Goal: Task Accomplishment & Management: Use online tool/utility

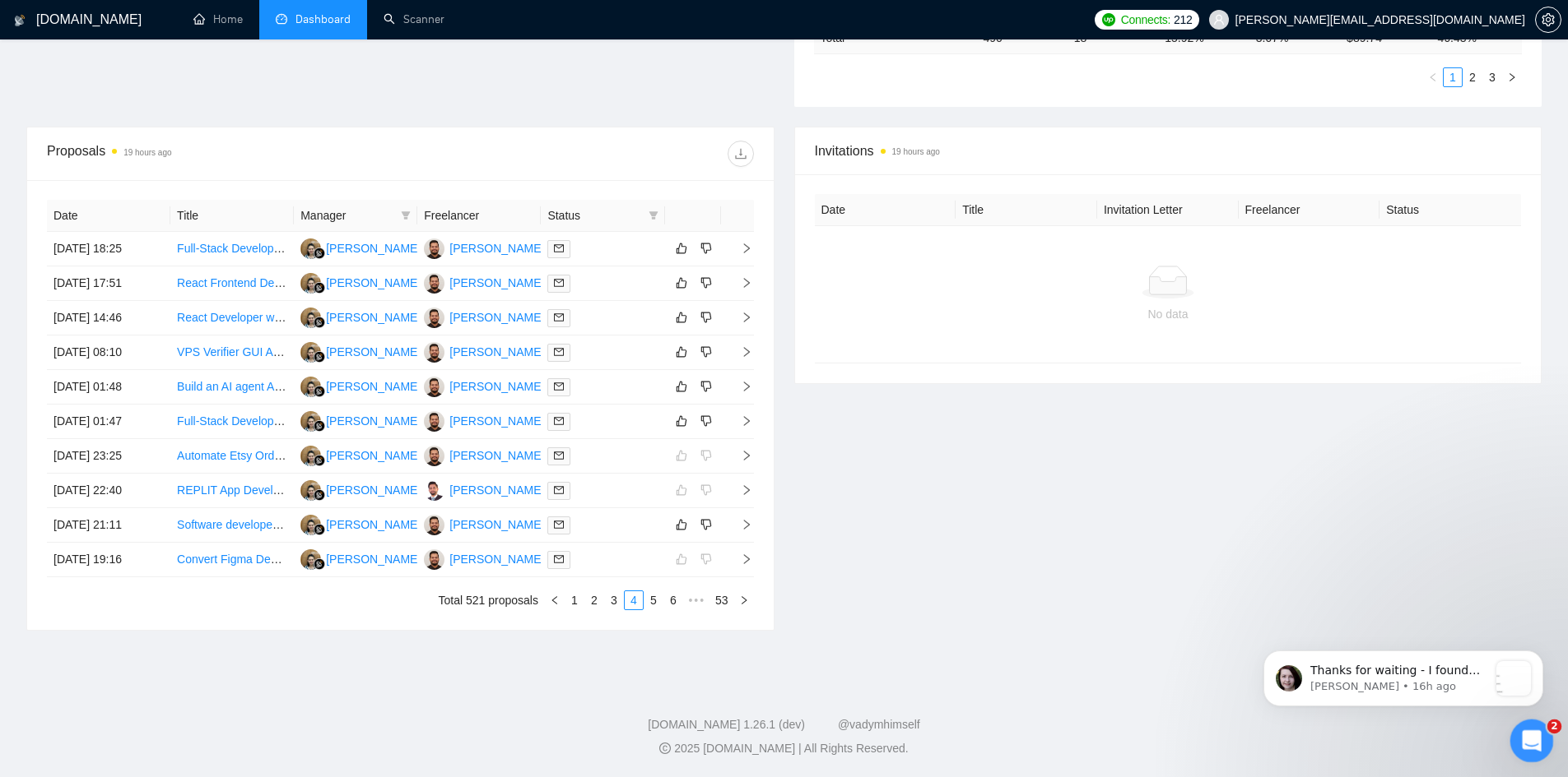
click at [1532, 733] on icon "Open Intercom Messenger" at bounding box center [1529, 739] width 27 height 27
click at [1338, 669] on div "[DOMAIN_NAME] Home Dashboard Scanner Connects: 212 [PERSON_NAME][EMAIL_ADDRESS]…" at bounding box center [784, 114] width 1568 height 1324
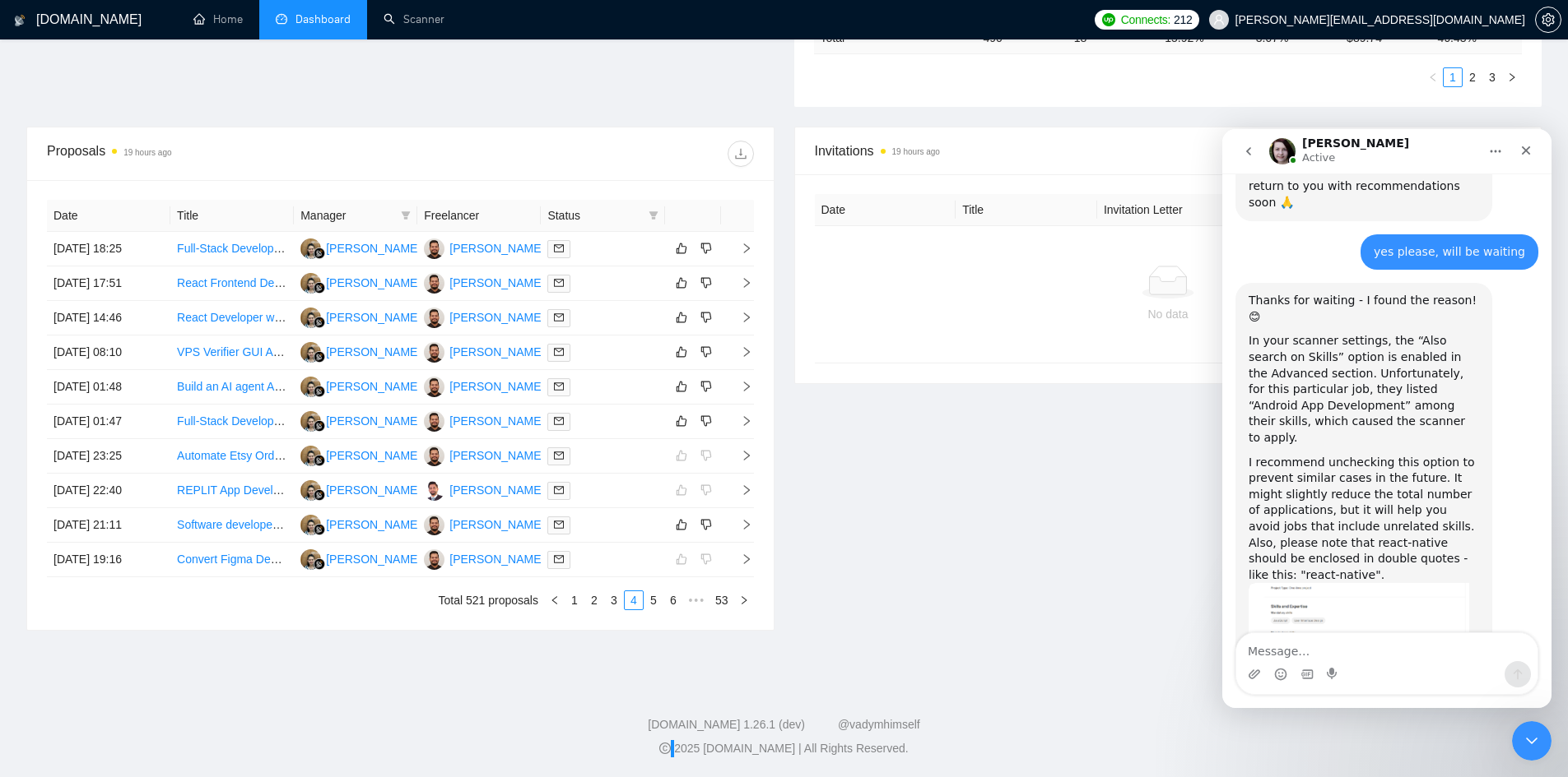
scroll to position [1201, 0]
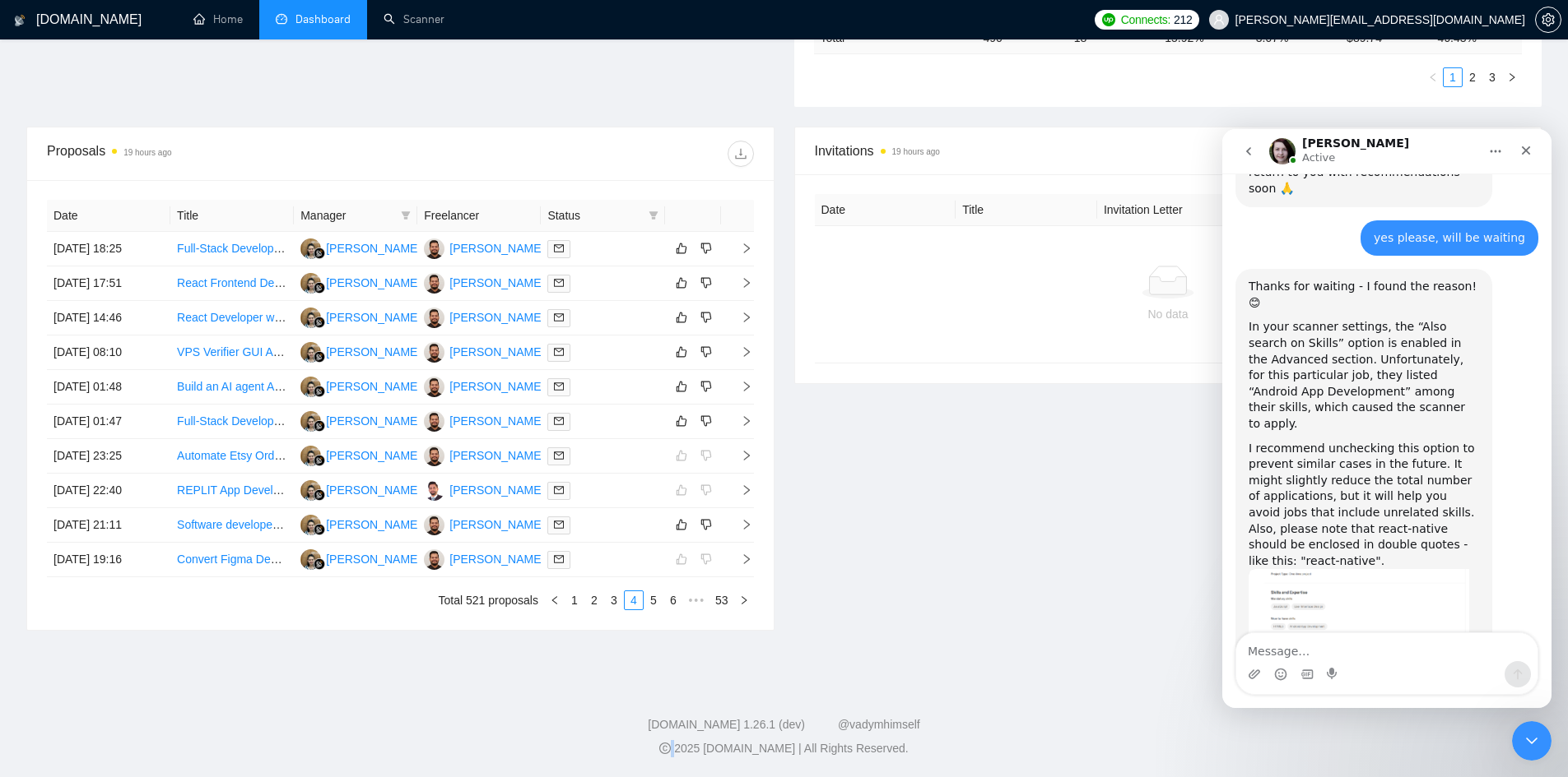
click at [1551, 544] on div "[DOMAIN_NAME] Home Dashboard Scanner Connects: 212 [PERSON_NAME][EMAIL_ADDRESS]…" at bounding box center [784, 114] width 1568 height 1324
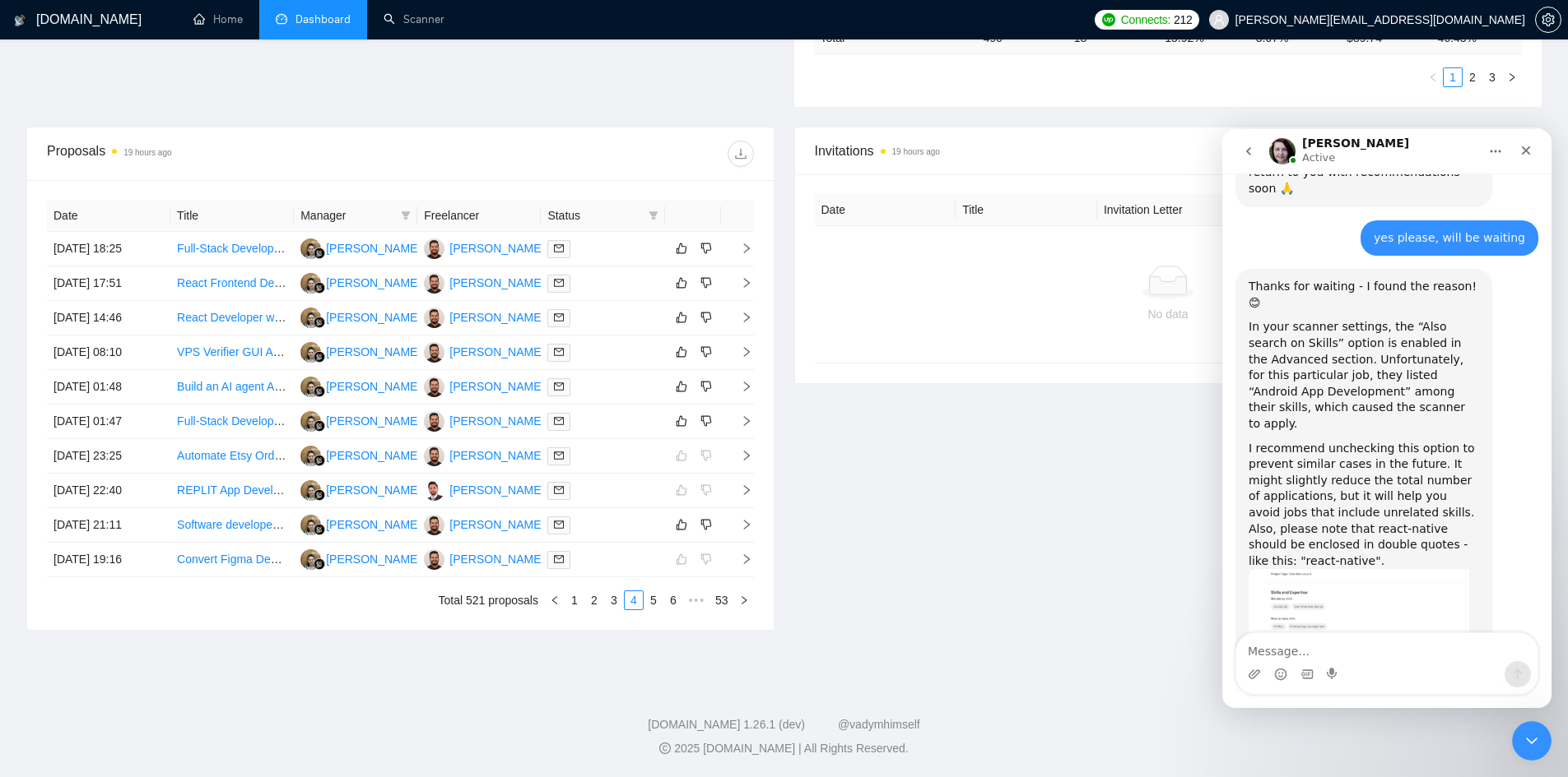
click at [1551, 544] on div "[DOMAIN_NAME] Home Dashboard Scanner Connects: 212 [PERSON_NAME][EMAIL_ADDRESS]…" at bounding box center [784, 114] width 1568 height 1324
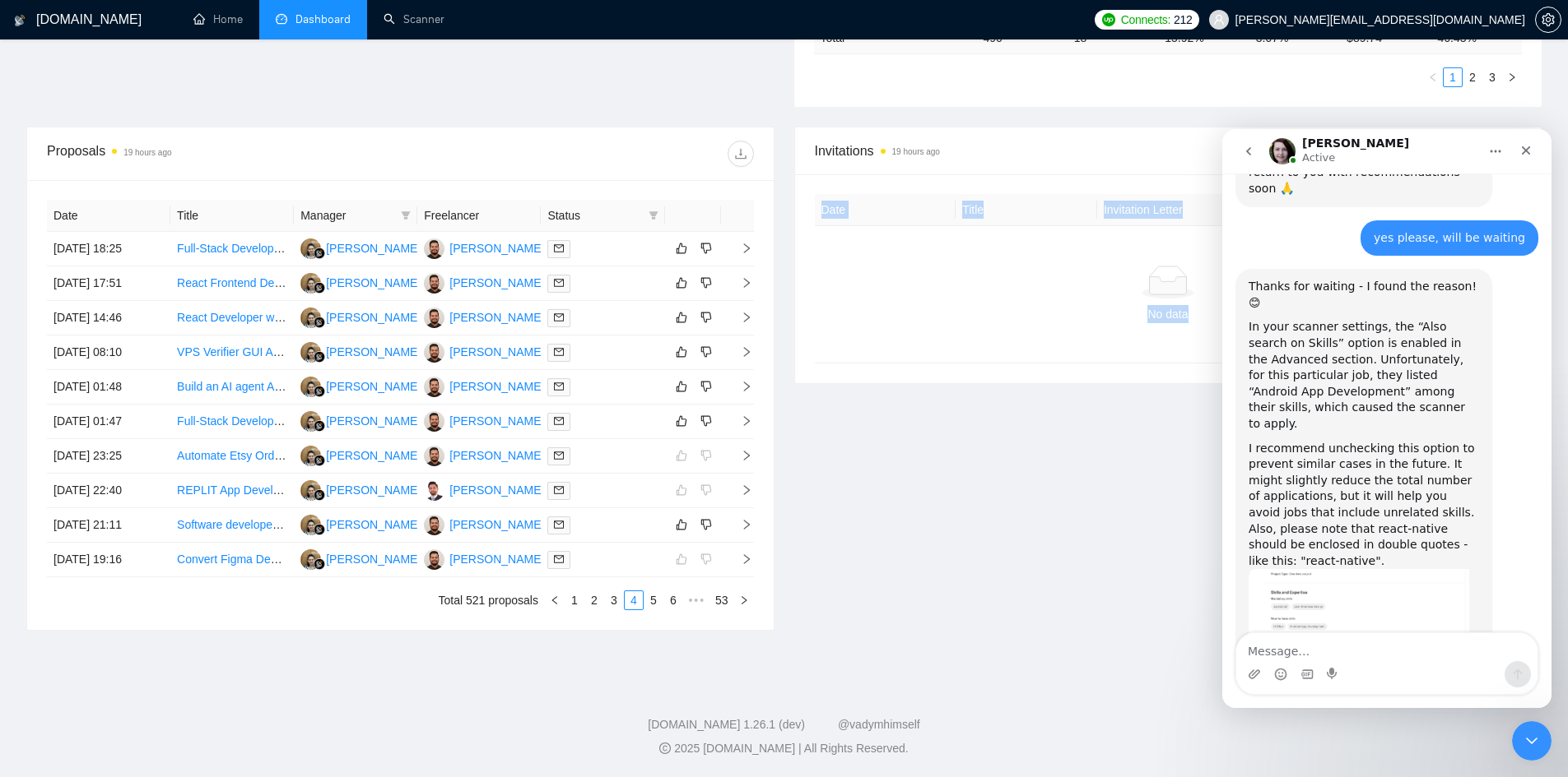
click at [1551, 544] on div "[DOMAIN_NAME] Home Dashboard Scanner Connects: 212 [PERSON_NAME][EMAIL_ADDRESS]…" at bounding box center [784, 114] width 1568 height 1324
click at [1552, 547] on div "[DOMAIN_NAME] Home Dashboard Scanner Connects: 212 [PERSON_NAME][EMAIL_ADDRESS]…" at bounding box center [784, 114] width 1568 height 1324
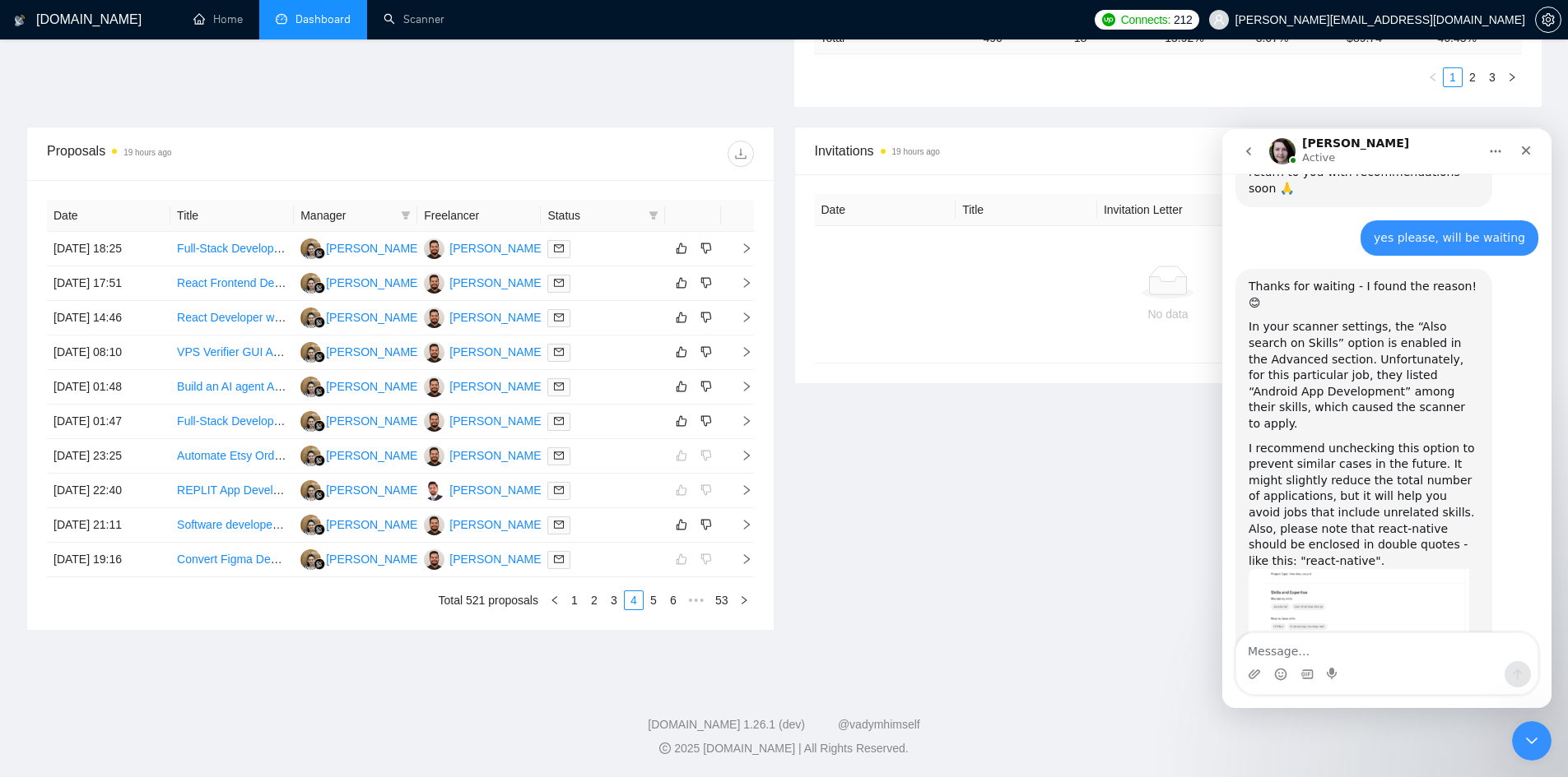
click at [1552, 547] on div "[DOMAIN_NAME] Home Dashboard Scanner Connects: 212 [PERSON_NAME][EMAIL_ADDRESS]…" at bounding box center [784, 114] width 1568 height 1324
drag, startPoint x: 1552, startPoint y: 547, endPoint x: 1554, endPoint y: 563, distance: 16.1
click at [1554, 563] on div "[DOMAIN_NAME] Home Dashboard Scanner Connects: 212 [PERSON_NAME][EMAIL_ADDRESS]…" at bounding box center [784, 114] width 1568 height 1324
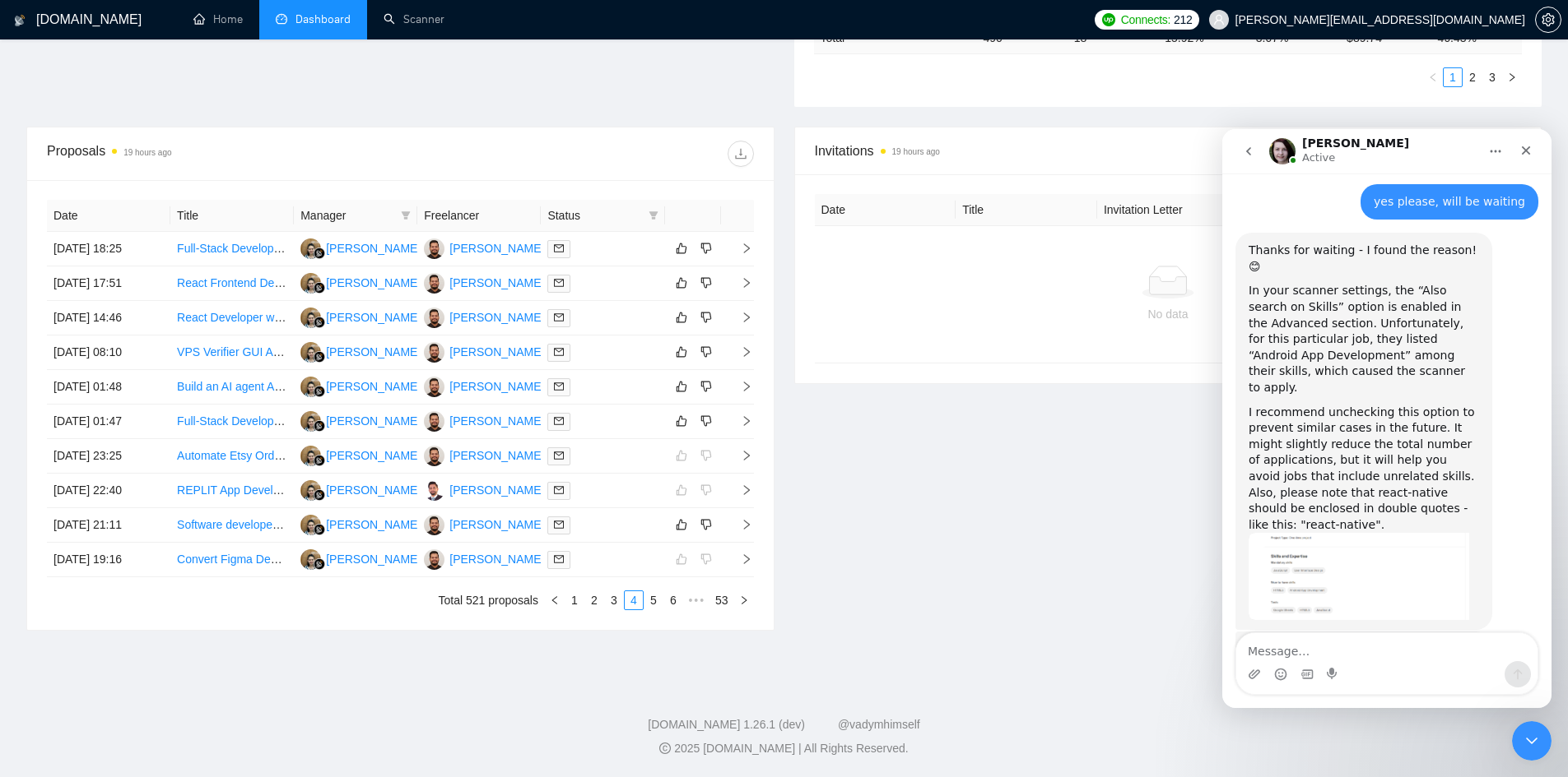
scroll to position [1258, 0]
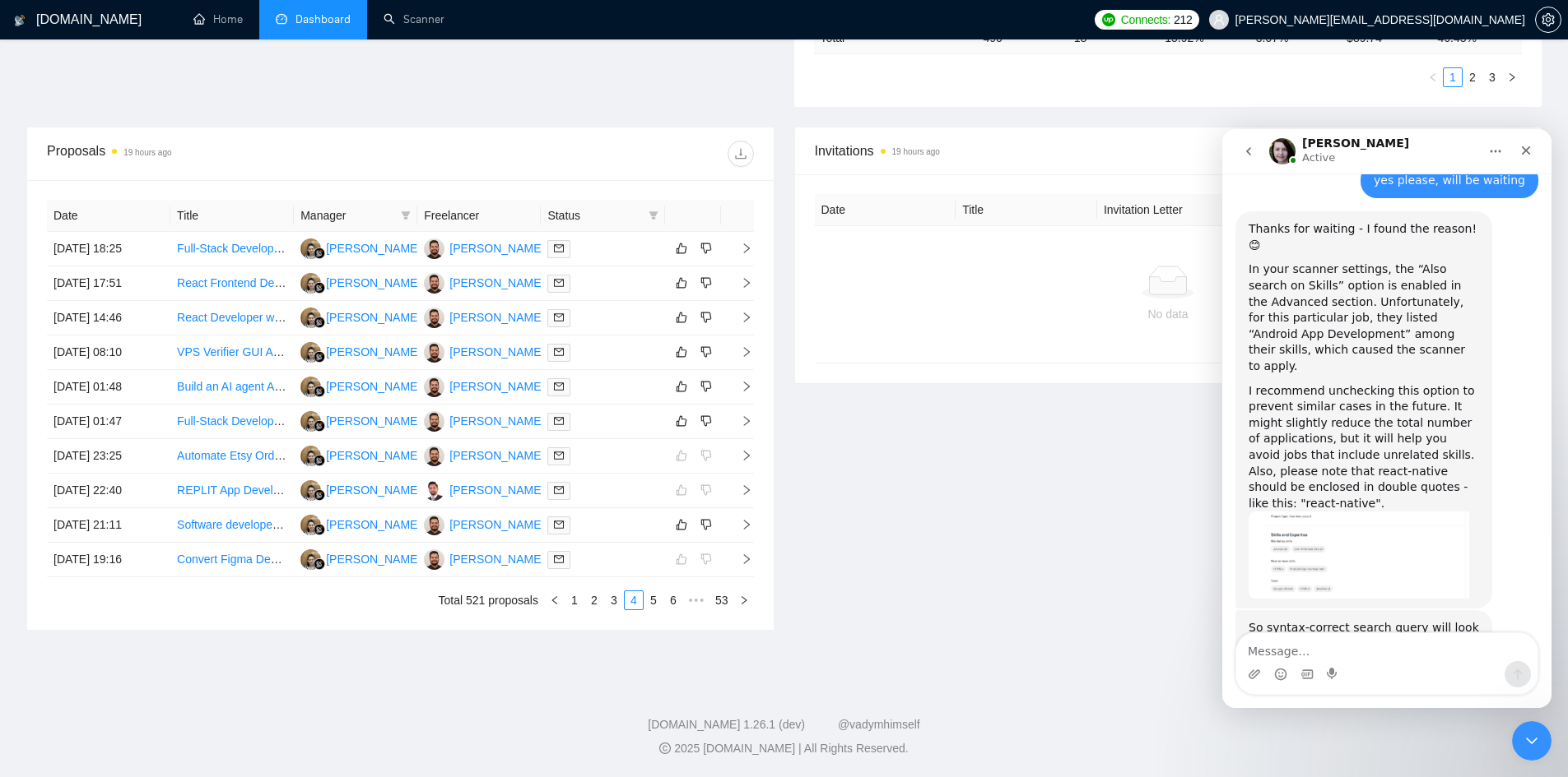
click at [1371, 512] on img "Iryna says…" at bounding box center [1359, 555] width 220 height 86
click at [1317, 512] on img "Iryna says…" at bounding box center [1359, 555] width 220 height 86
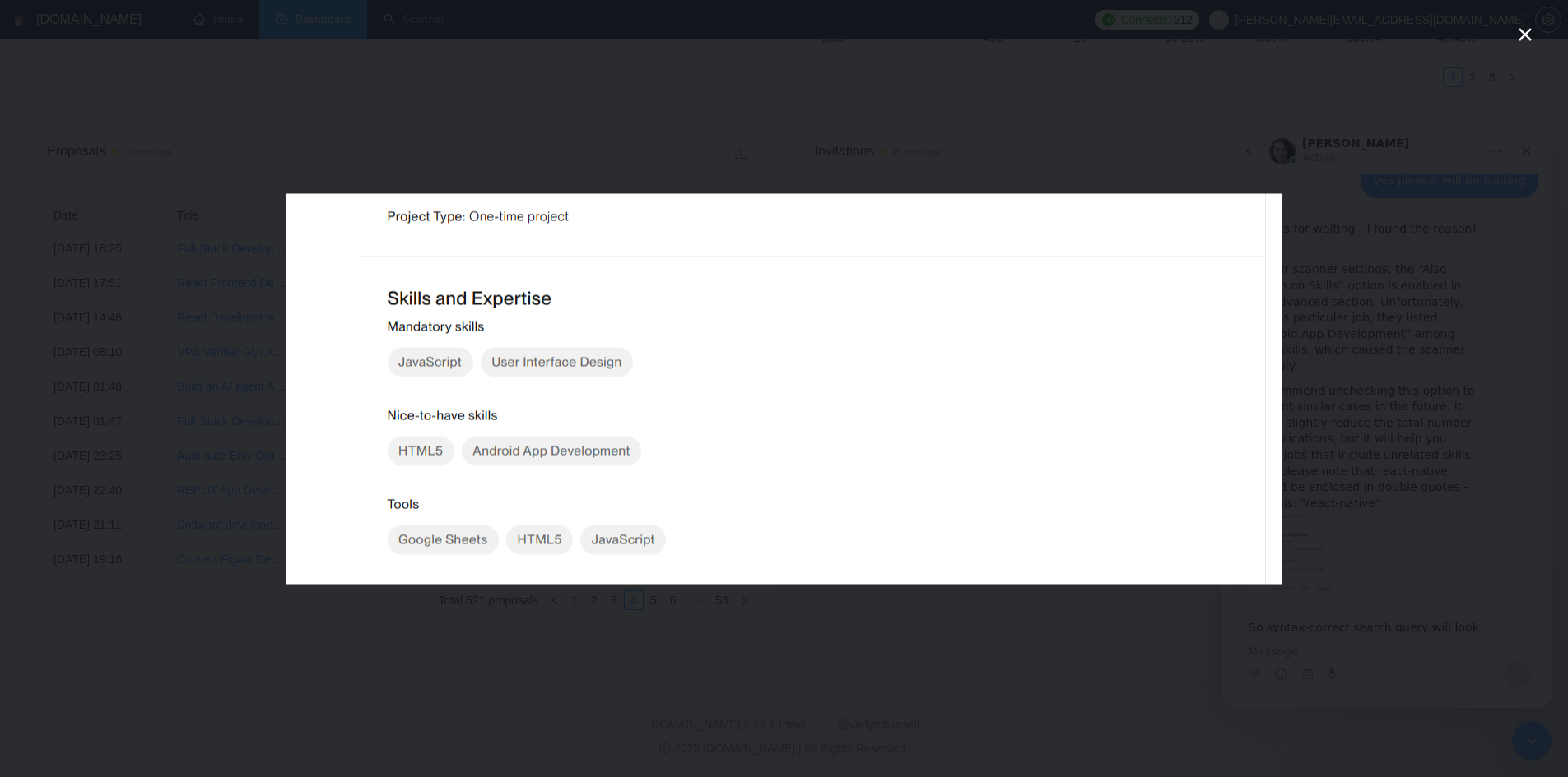
scroll to position [0, 0]
click at [1016, 662] on div "Intercom messenger" at bounding box center [784, 388] width 1568 height 777
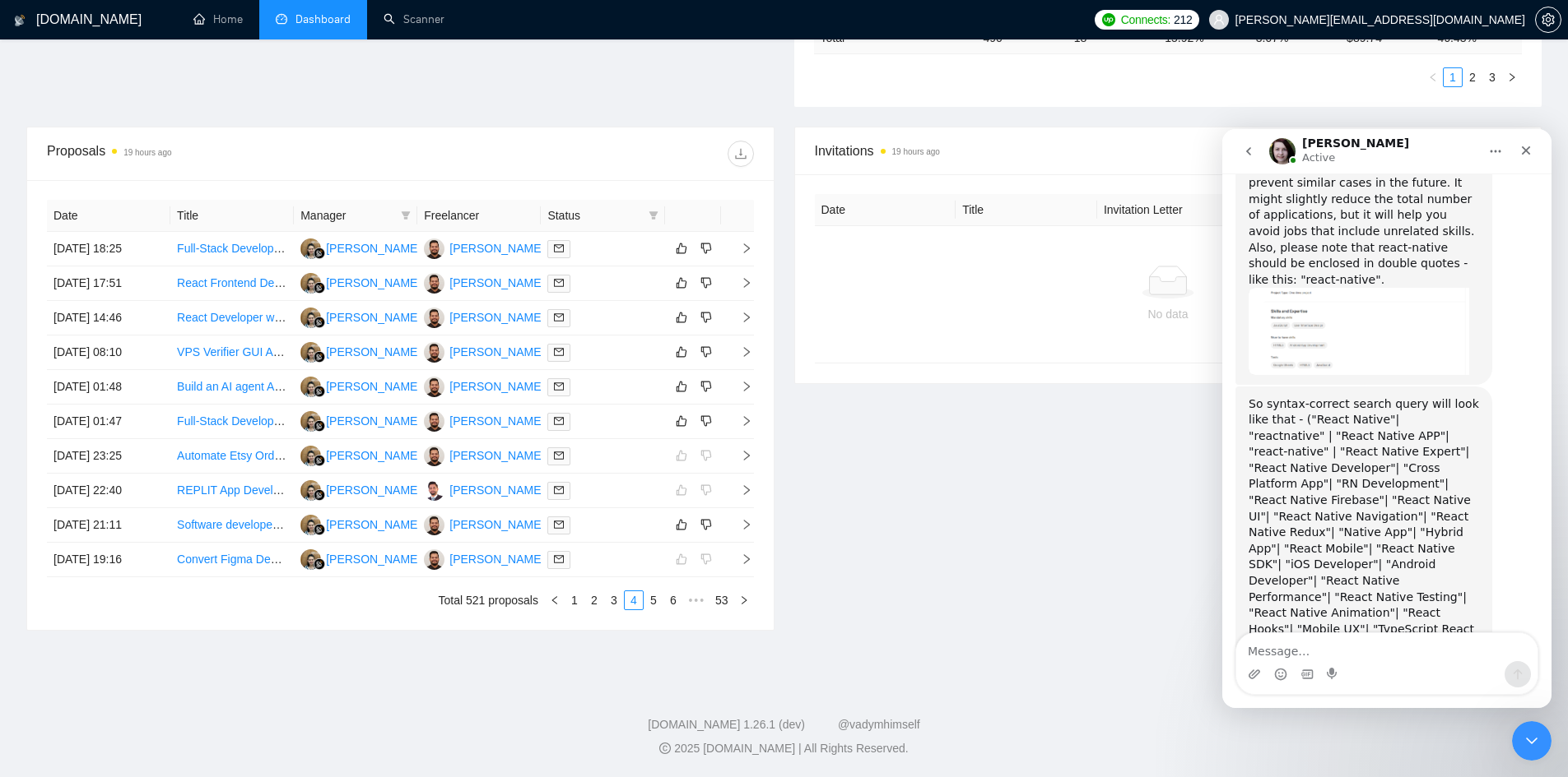
scroll to position [1499, 0]
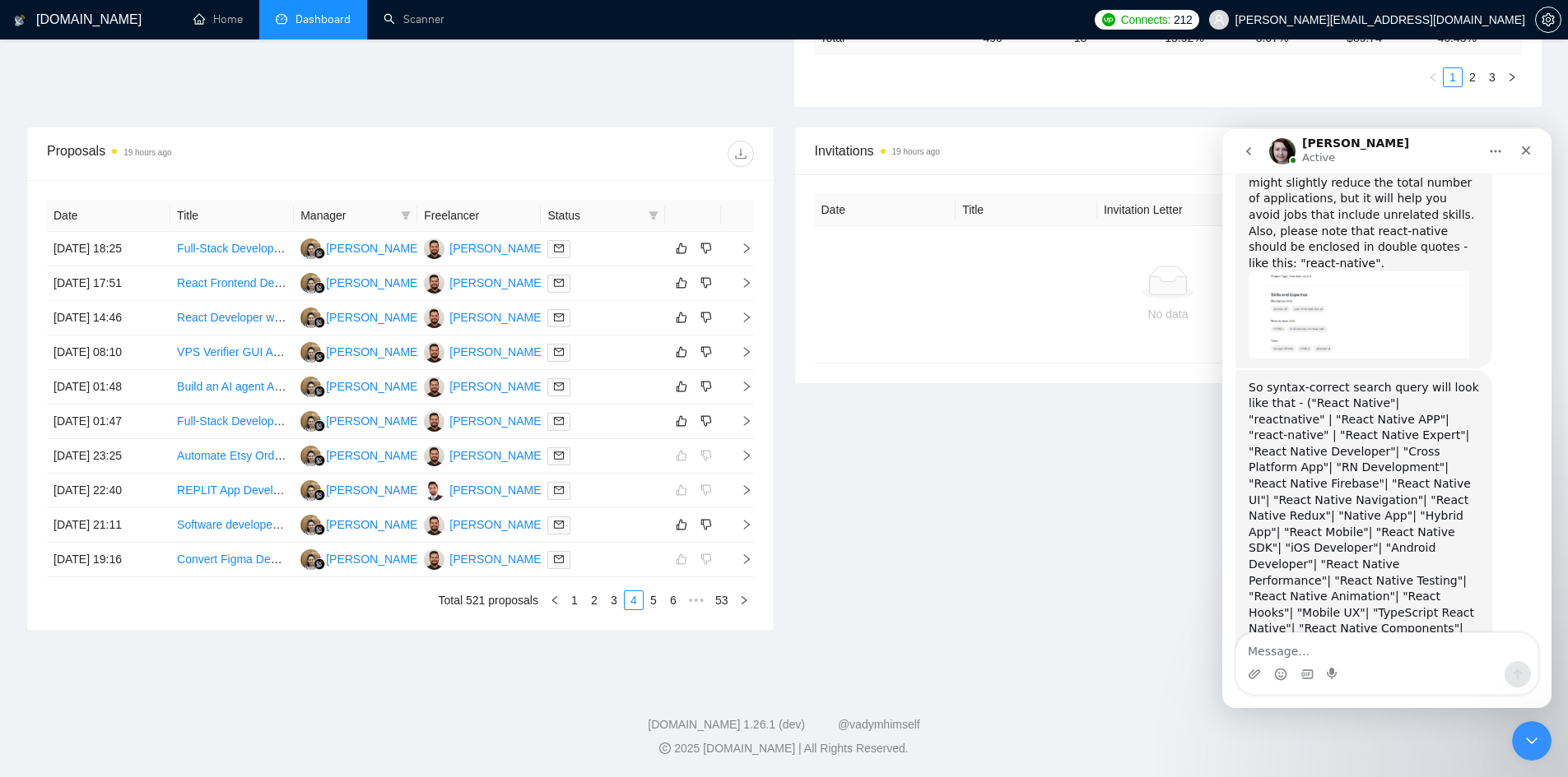
click at [1560, 611] on div "[DOMAIN_NAME] Home Dashboard Scanner Connects: 212 [PERSON_NAME][EMAIL_ADDRESS]…" at bounding box center [784, 114] width 1568 height 1324
click at [1553, 596] on div "[DOMAIN_NAME] Home Dashboard Scanner Connects: 212 [PERSON_NAME][EMAIL_ADDRESS]…" at bounding box center [784, 114] width 1568 height 1324
drag, startPoint x: 1552, startPoint y: 592, endPoint x: 1551, endPoint y: 583, distance: 9.1
click at [1552, 588] on div "[DOMAIN_NAME] Home Dashboard Scanner Connects: 212 [PERSON_NAME][EMAIL_ADDRESS]…" at bounding box center [784, 114] width 1568 height 1324
drag, startPoint x: 2773, startPoint y: 713, endPoint x: 1550, endPoint y: 580, distance: 1230.2
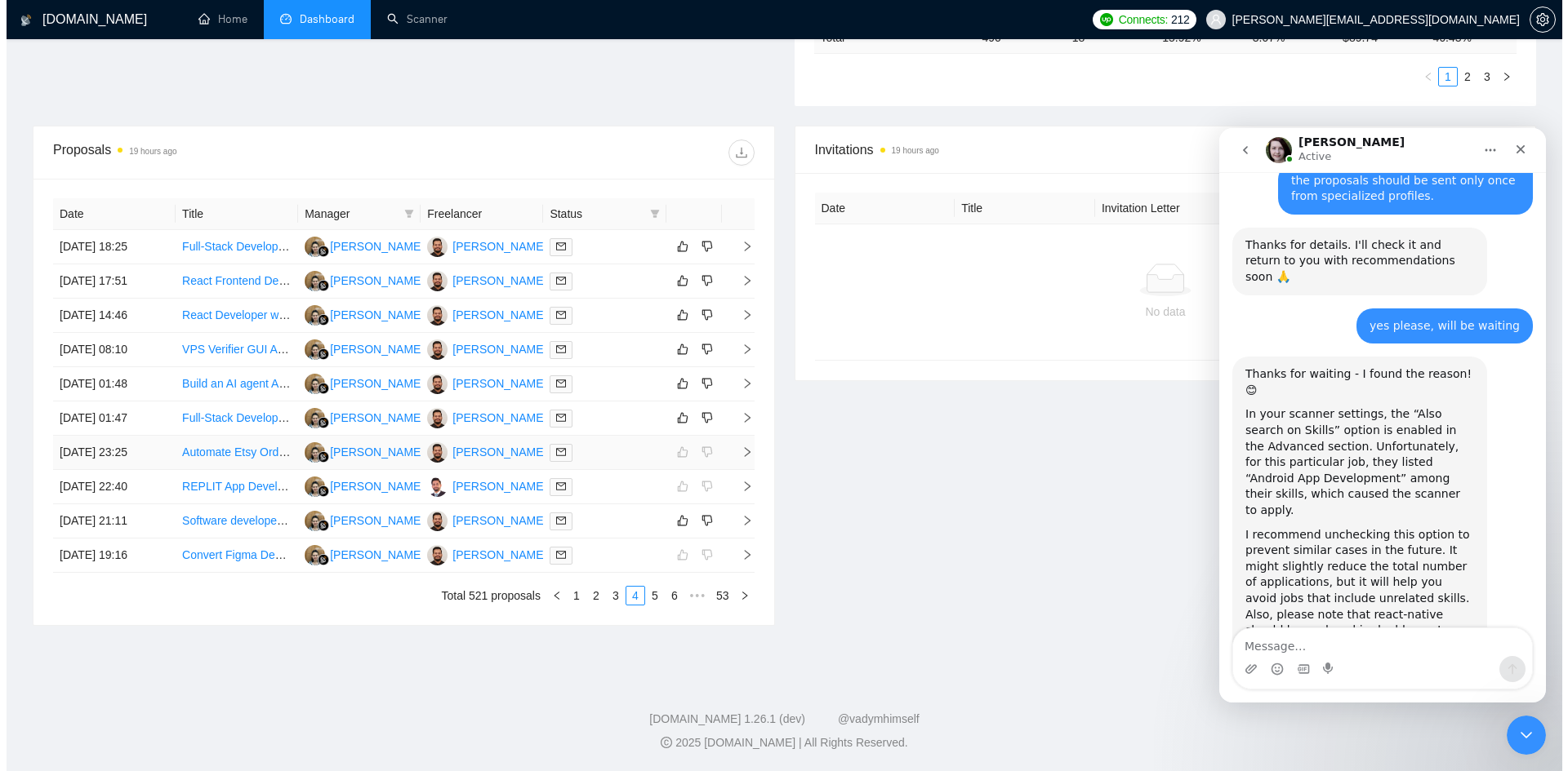
scroll to position [0, 0]
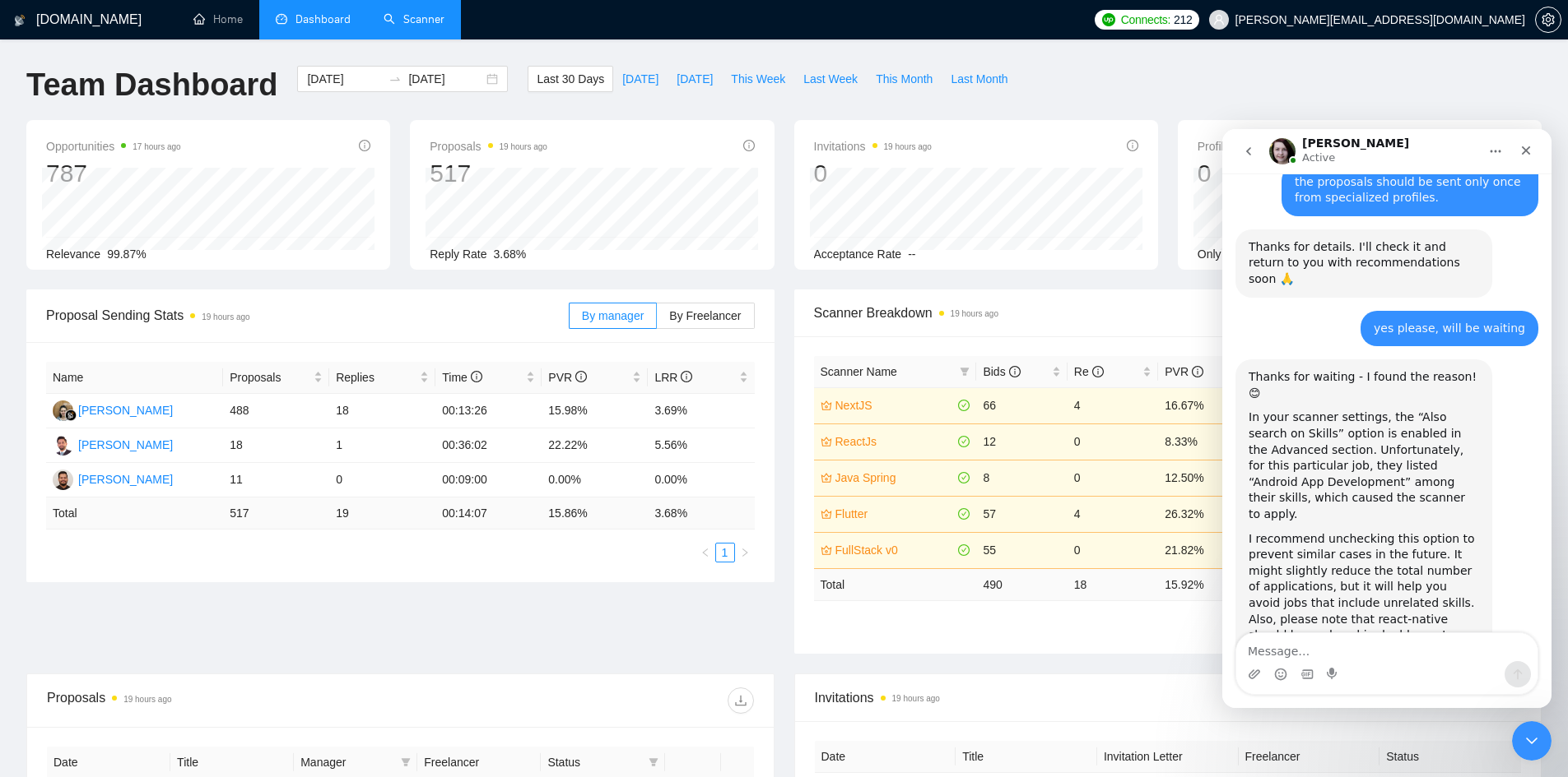
click at [407, 13] on link "Scanner" at bounding box center [414, 19] width 61 height 14
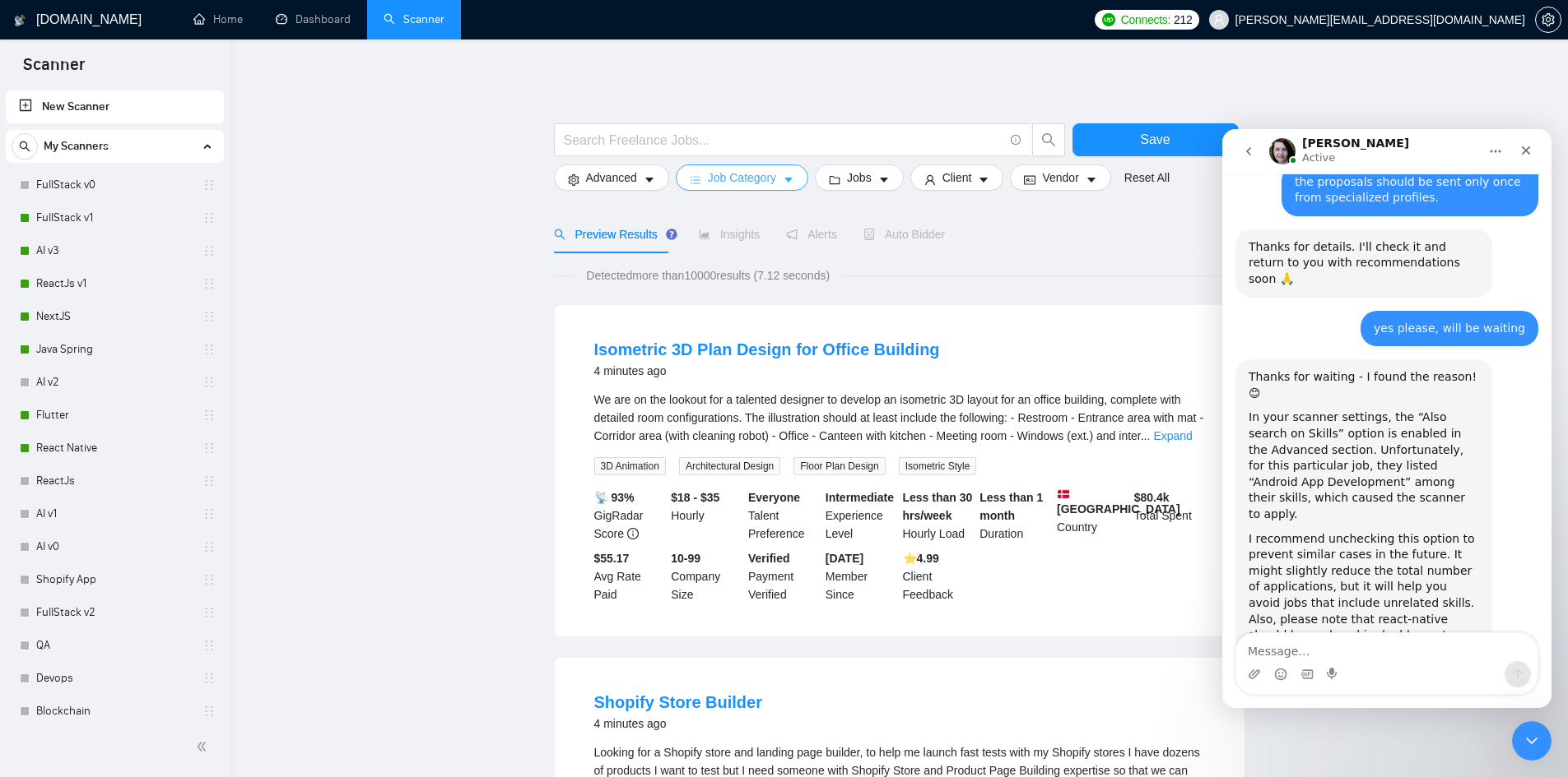
click at [756, 173] on span "Job Category" at bounding box center [742, 177] width 69 height 18
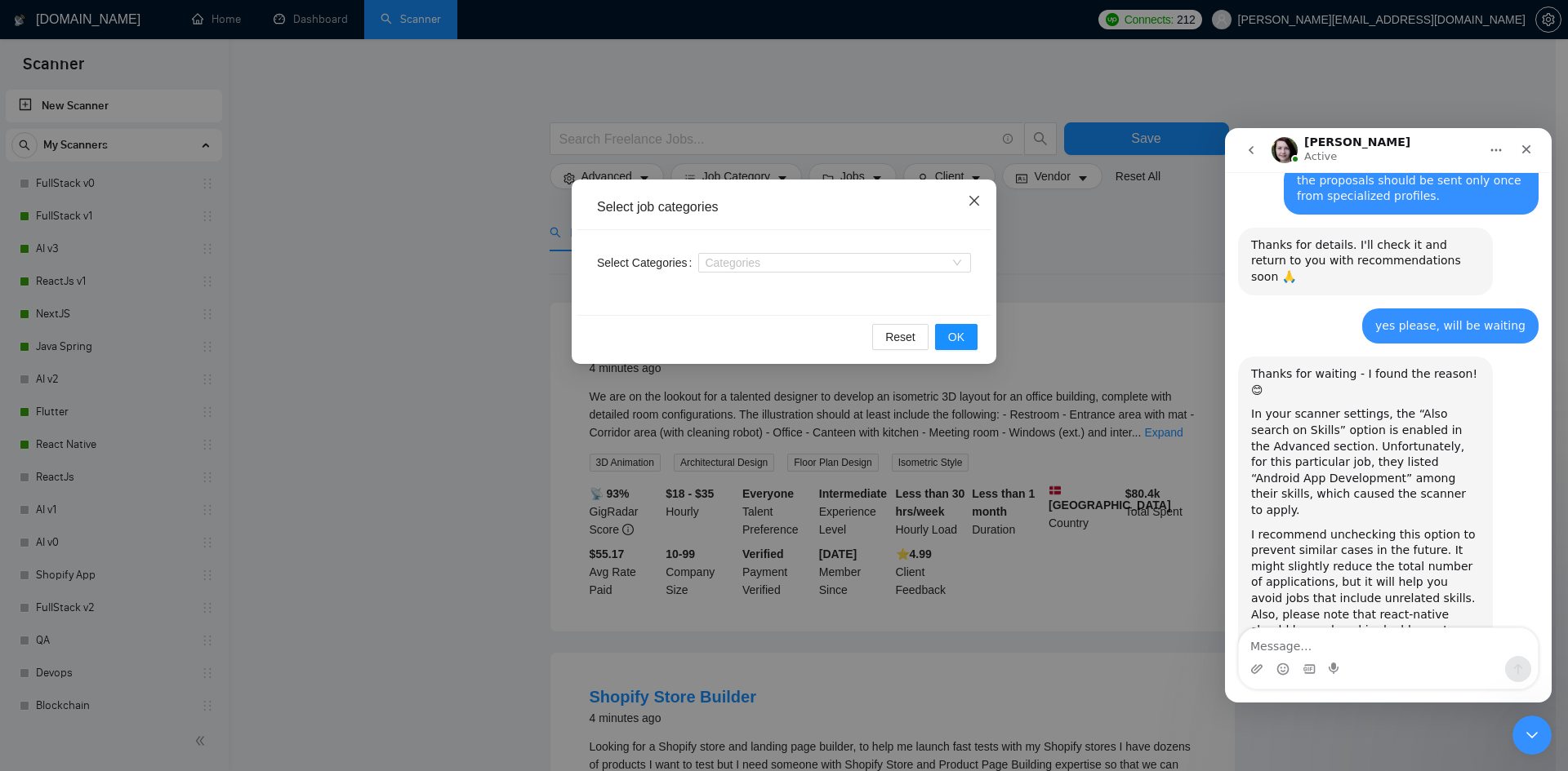
click at [979, 200] on icon "close" at bounding box center [974, 201] width 13 height 13
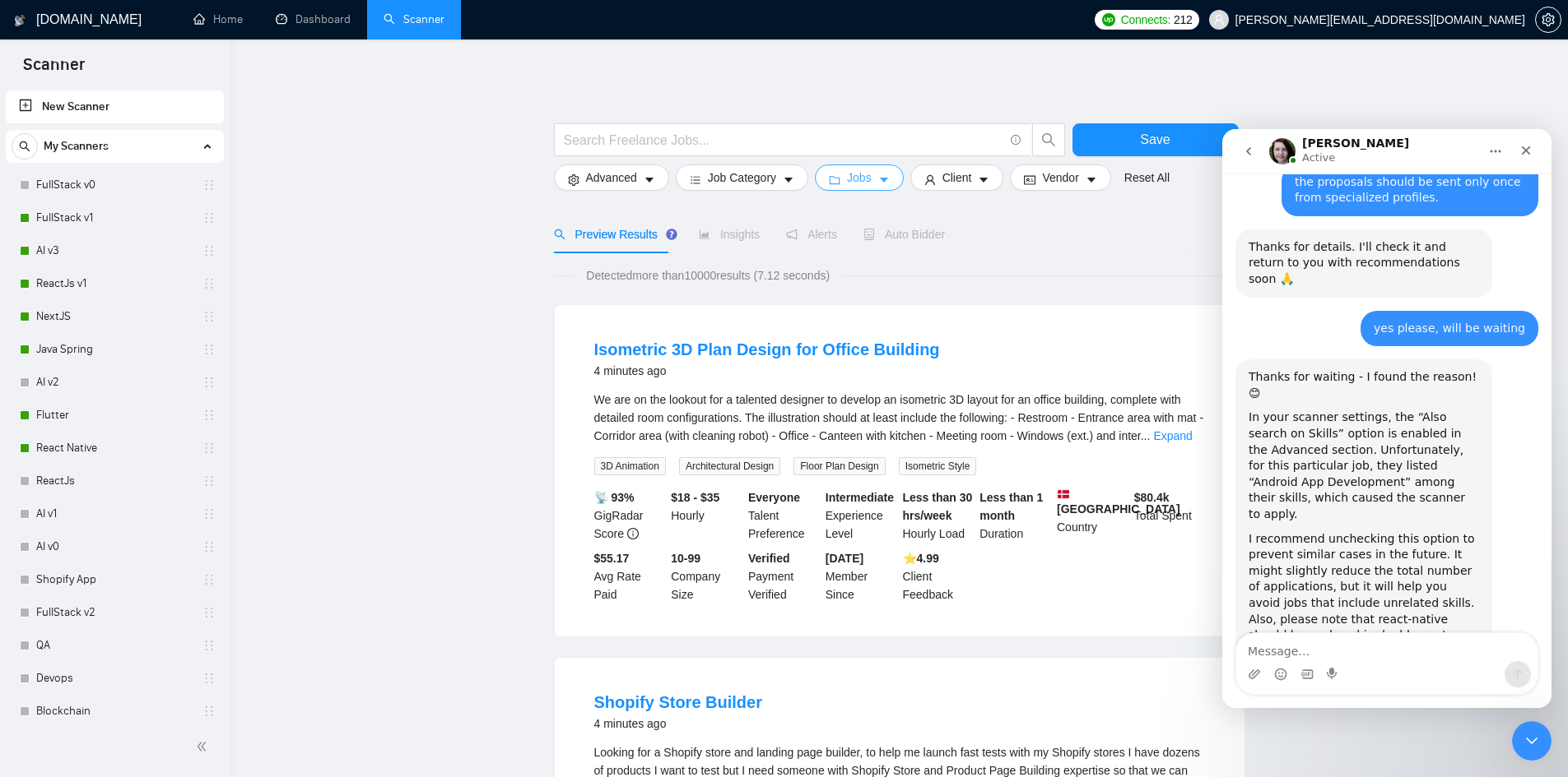
click at [878, 185] on icon "caret-down" at bounding box center [884, 180] width 12 height 12
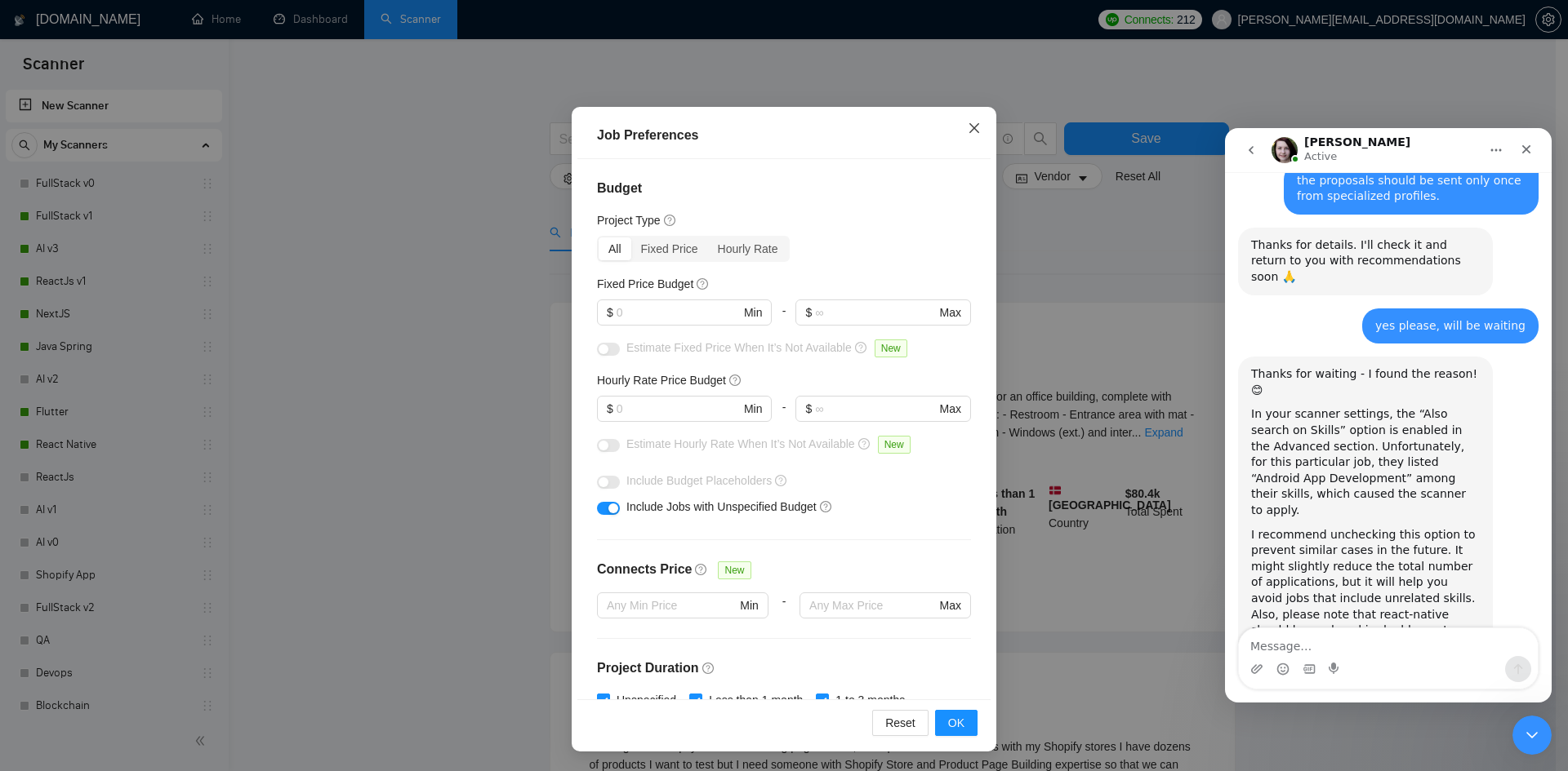
click at [967, 128] on icon "close" at bounding box center [974, 129] width 13 height 13
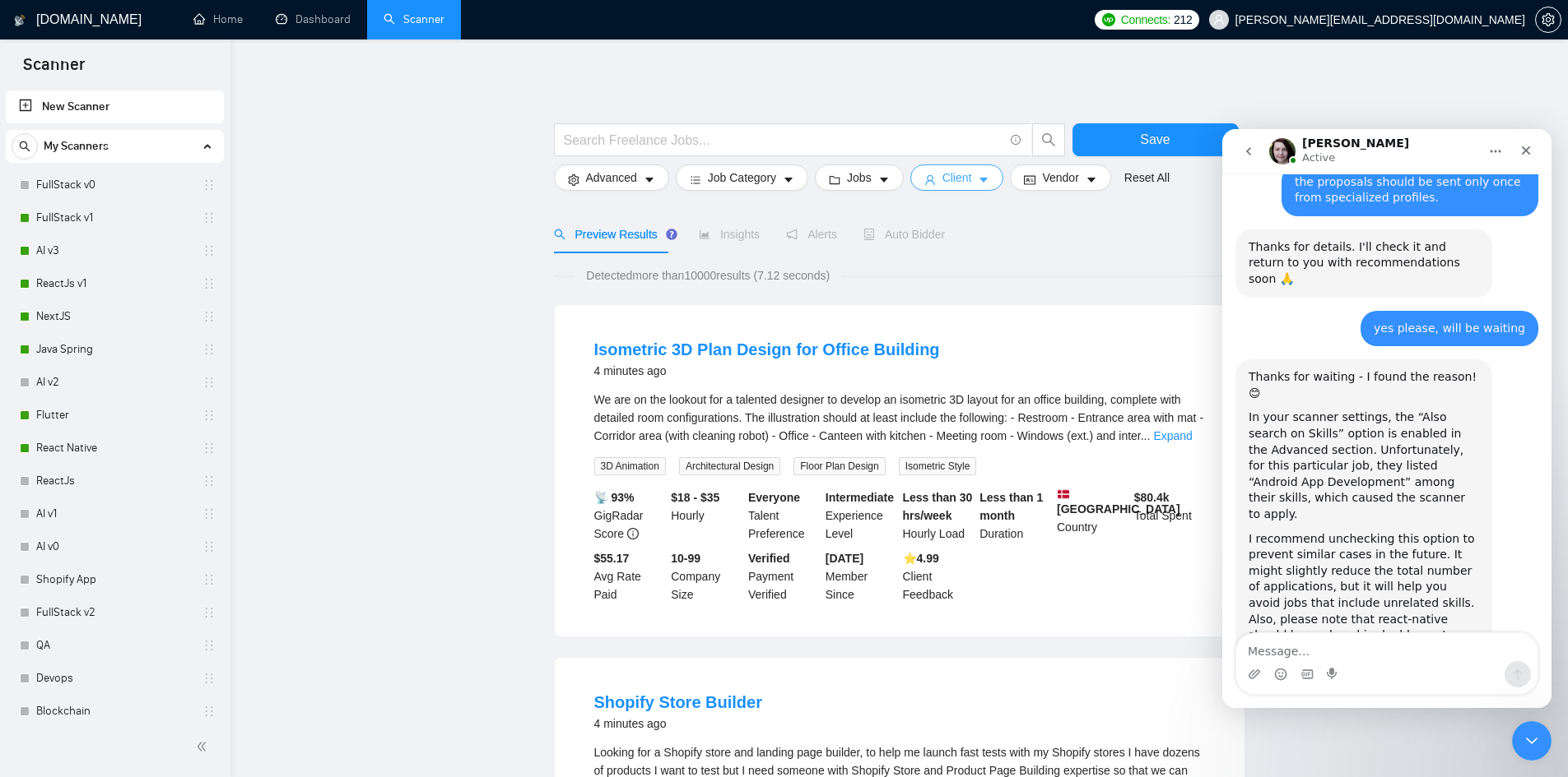
click at [955, 180] on span "Client" at bounding box center [957, 177] width 30 height 18
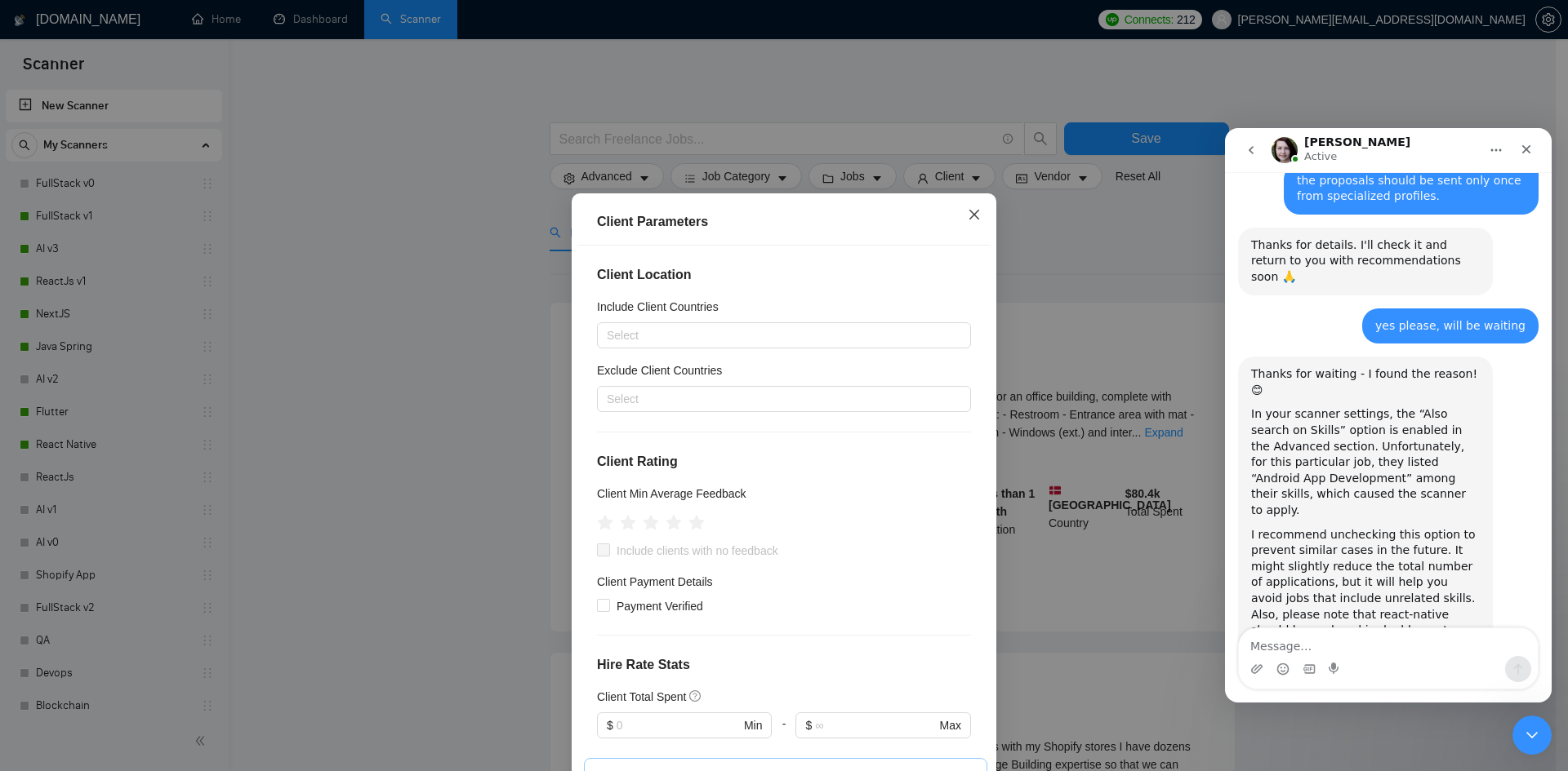
click at [970, 219] on icon "close" at bounding box center [974, 215] width 13 height 13
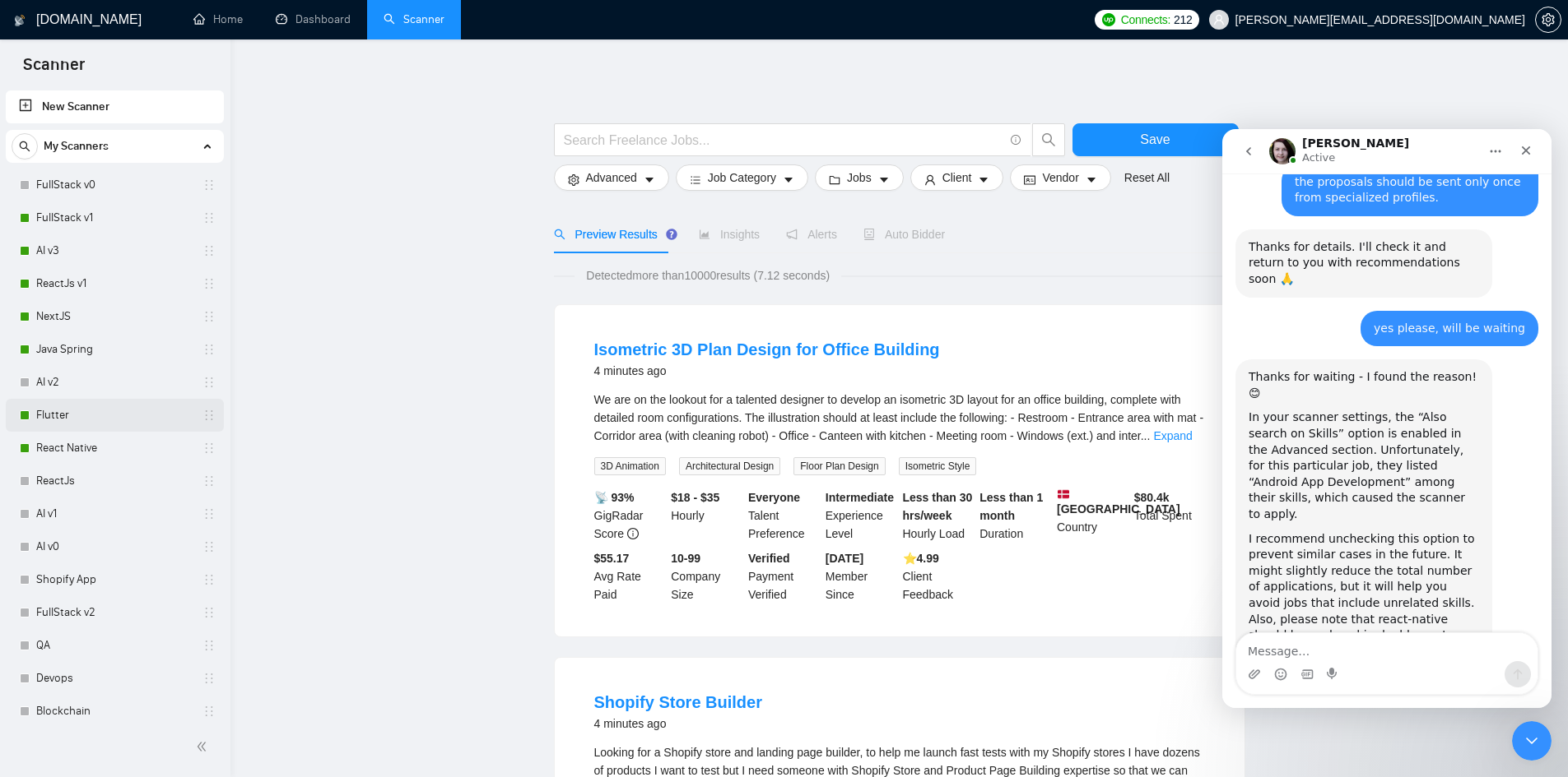
click at [58, 413] on link "Flutter" at bounding box center [114, 415] width 156 height 33
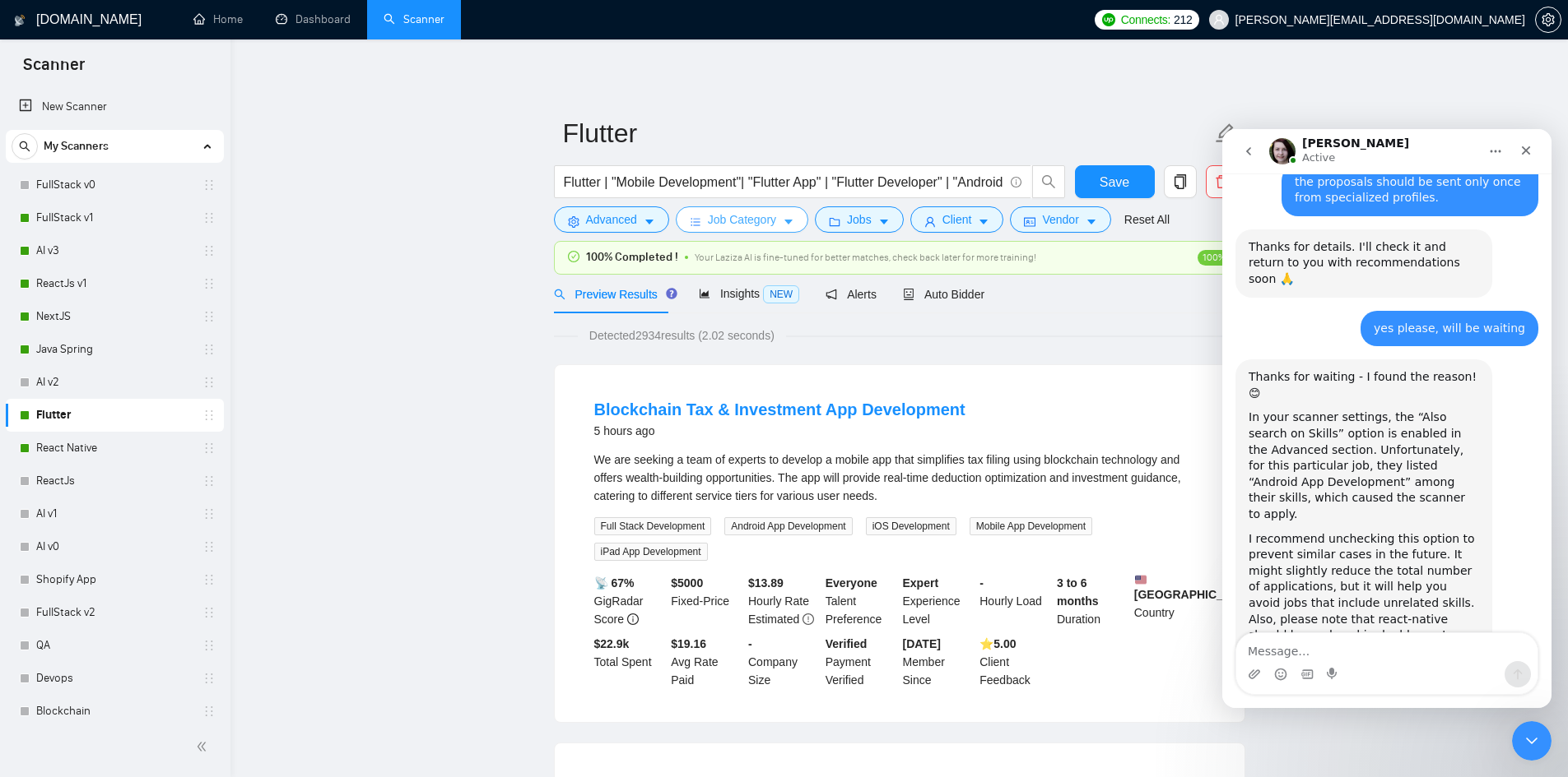
click at [712, 221] on span "Job Category" at bounding box center [742, 219] width 69 height 18
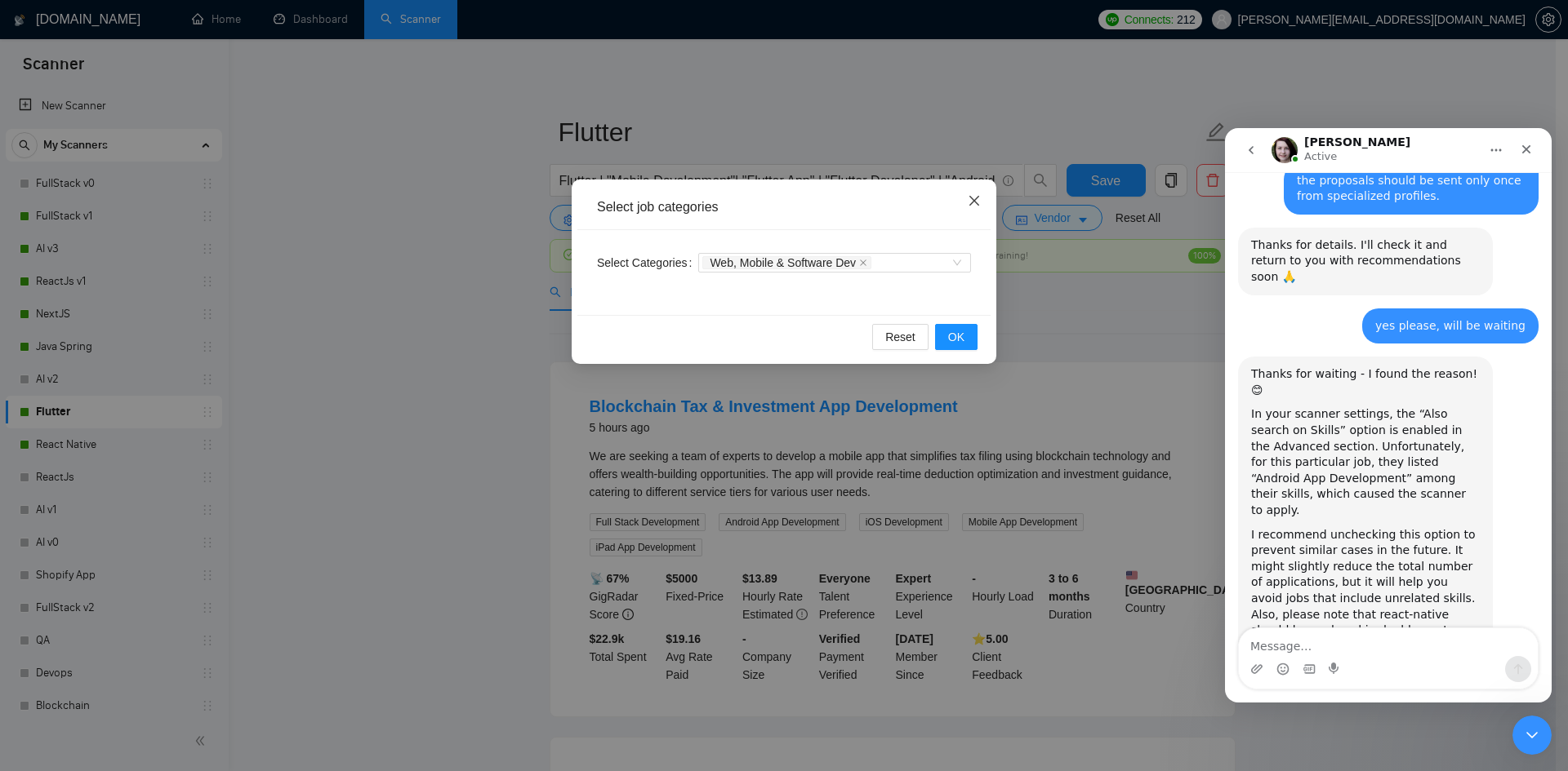
click at [967, 198] on span "Close" at bounding box center [974, 202] width 44 height 44
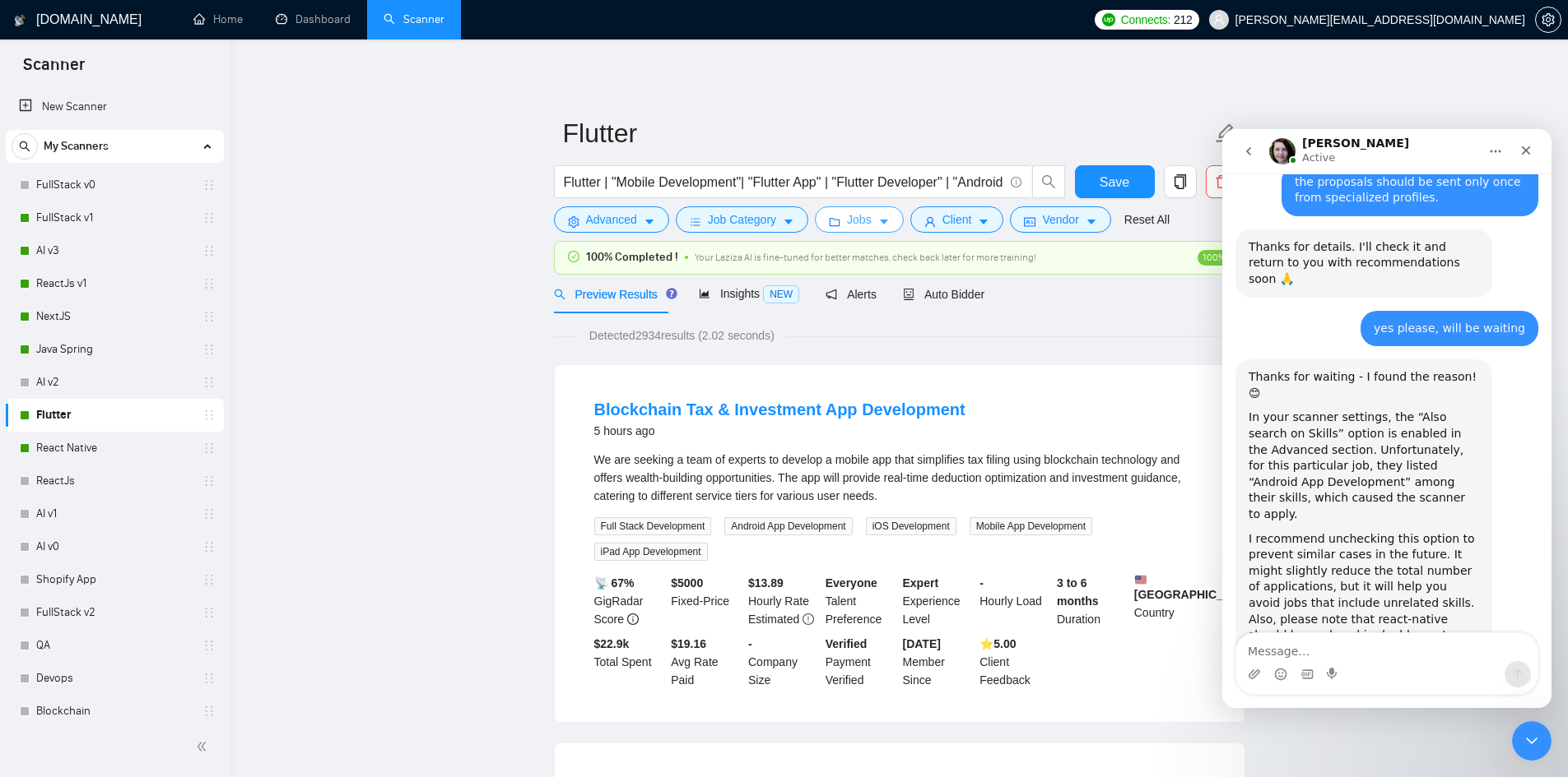
click at [867, 222] on button "Jobs" at bounding box center [859, 219] width 89 height 26
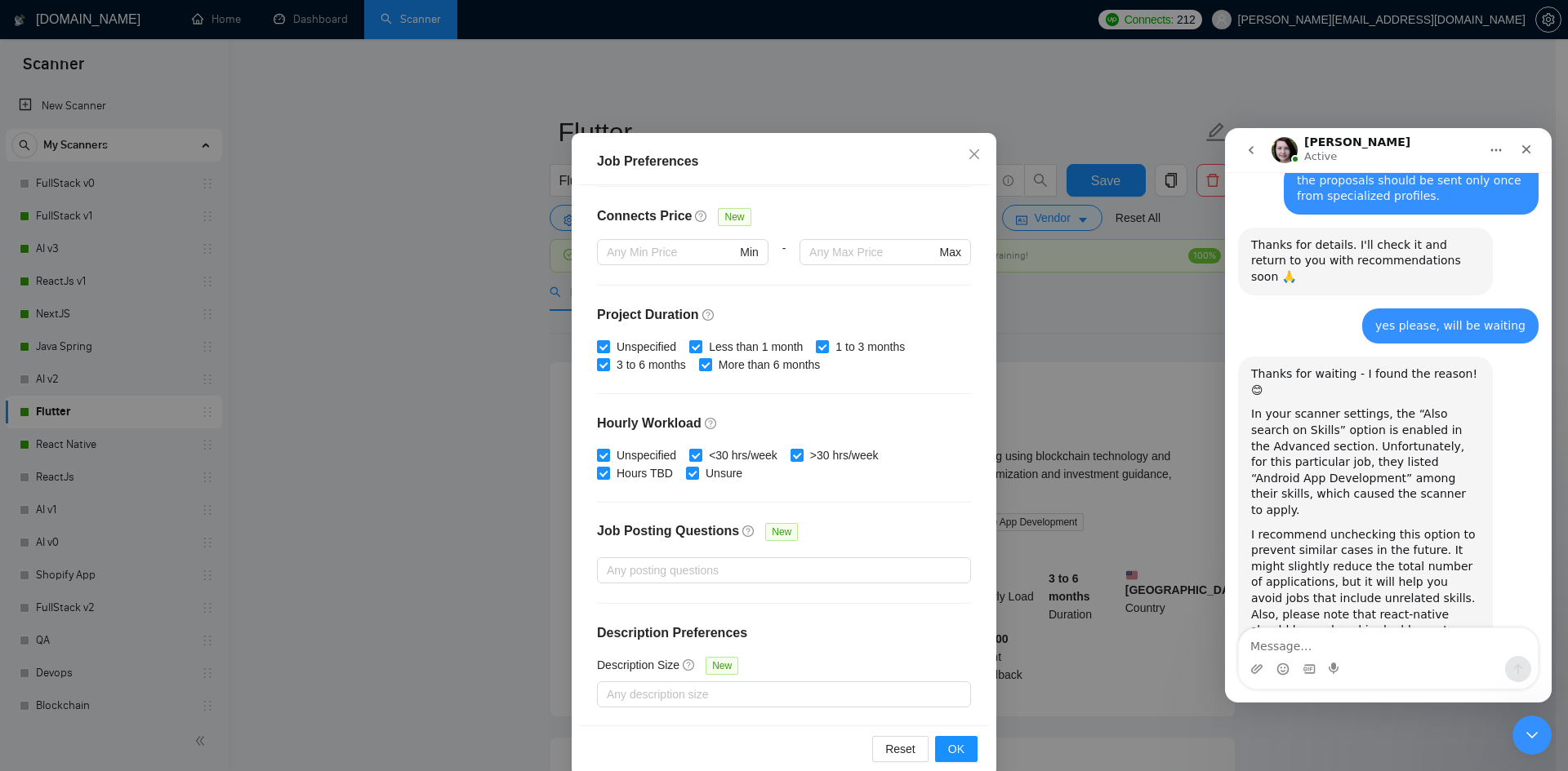
scroll to position [87, 0]
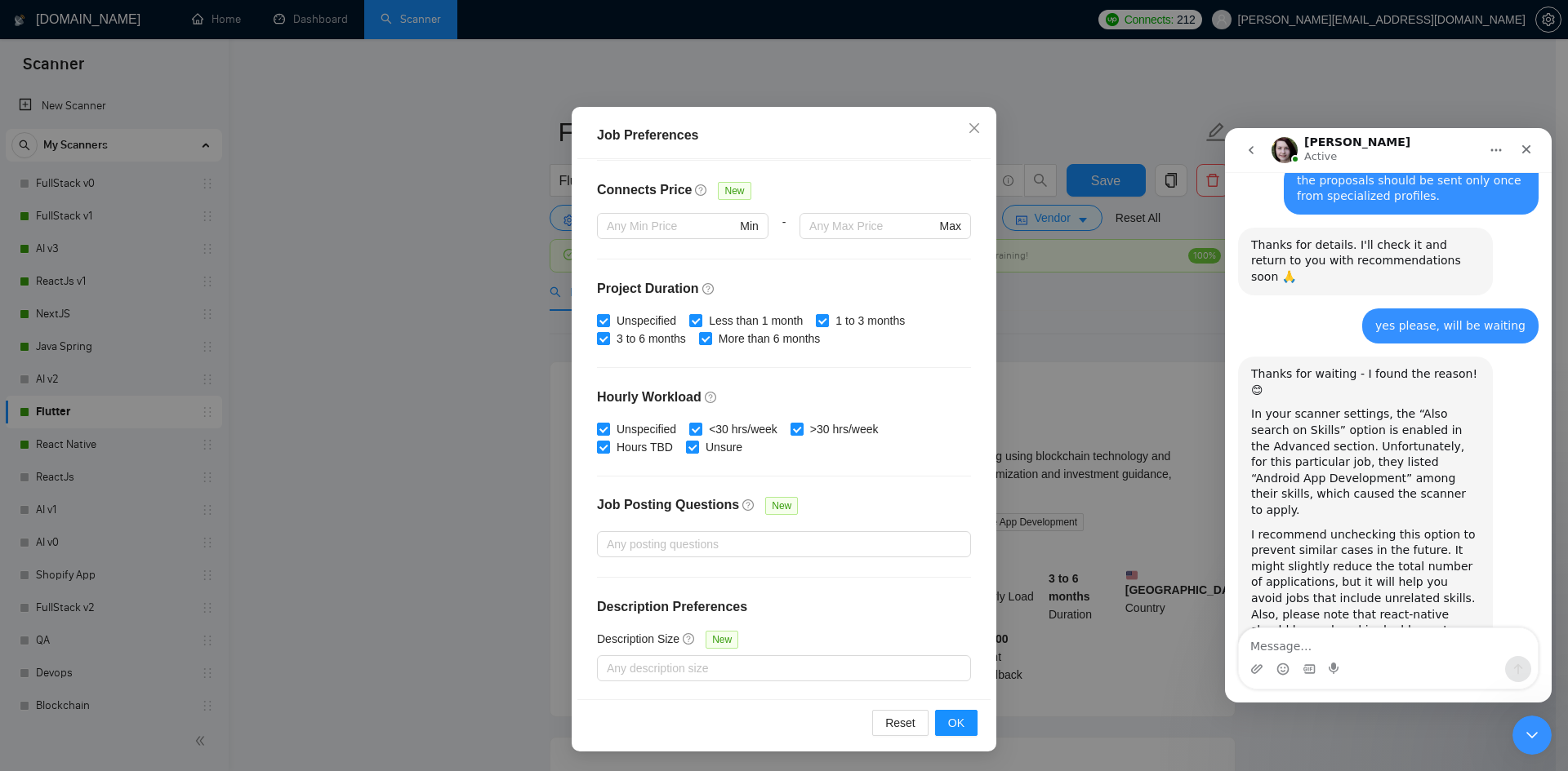
click at [378, 366] on div "Job Preferences Budget Project Type All Fixed Price Hourly Rate Fixed Price Bud…" at bounding box center [784, 385] width 1568 height 771
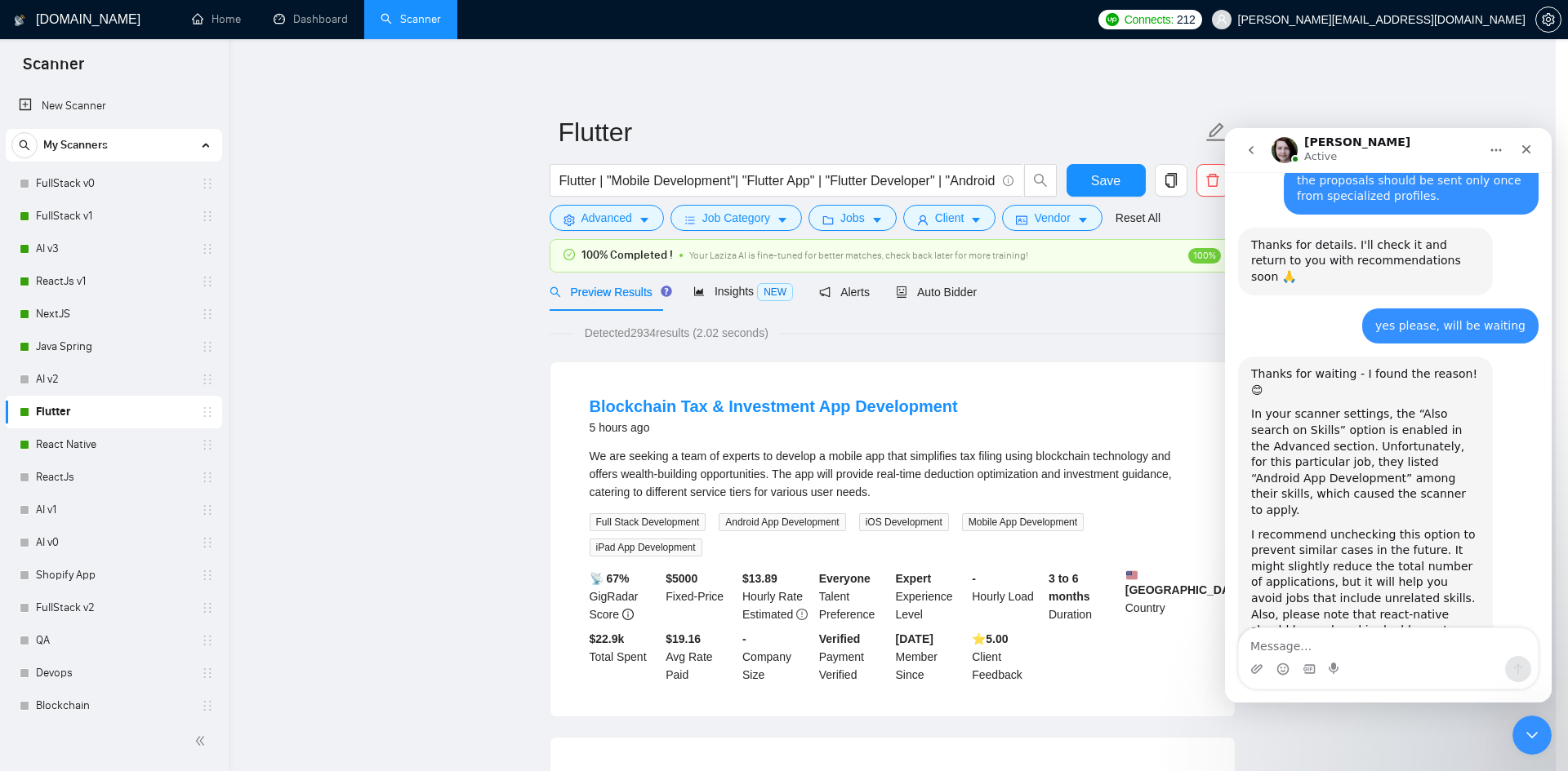
scroll to position [0, 0]
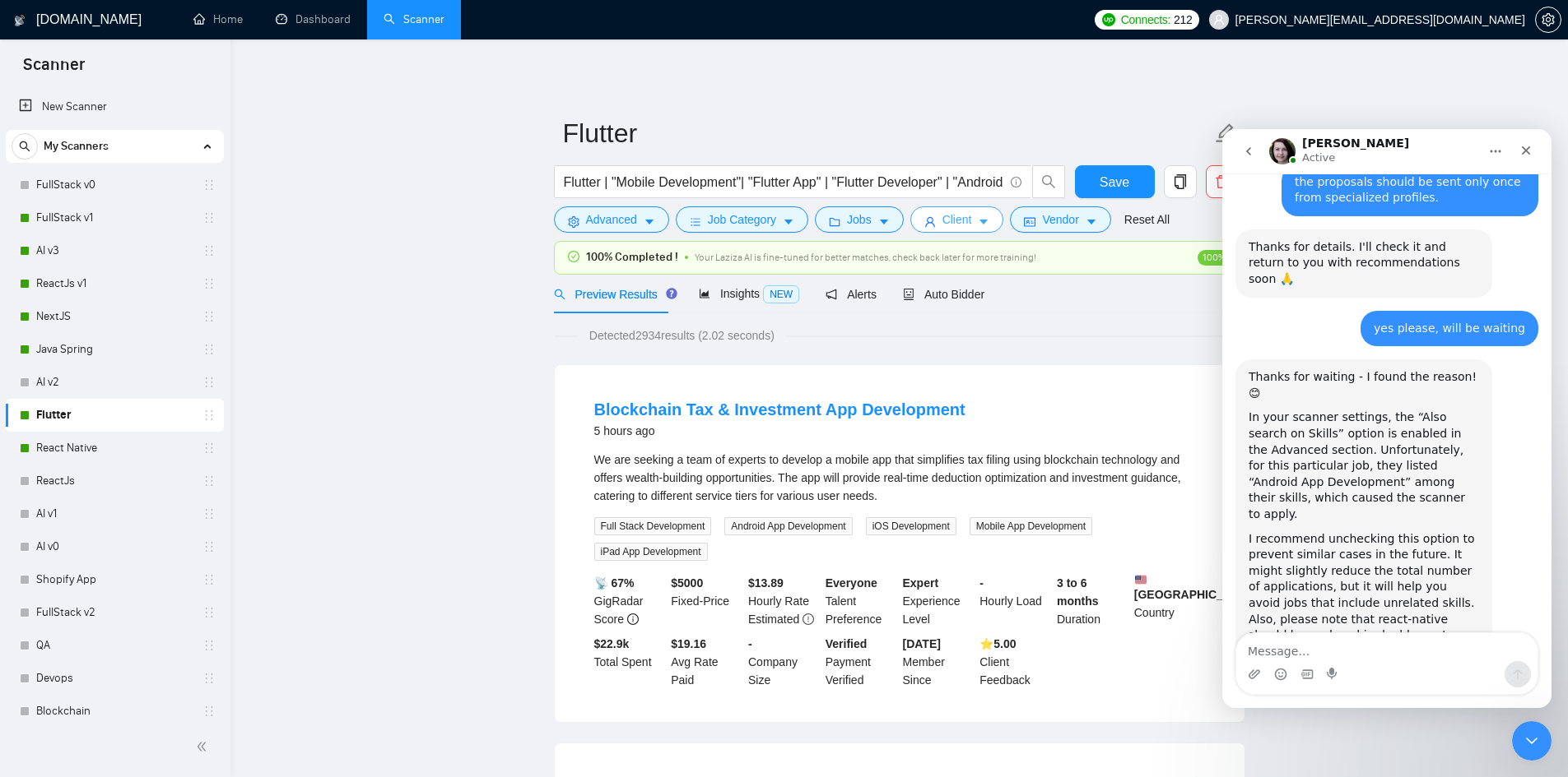
click at [933, 217] on button "Client" at bounding box center [957, 219] width 94 height 26
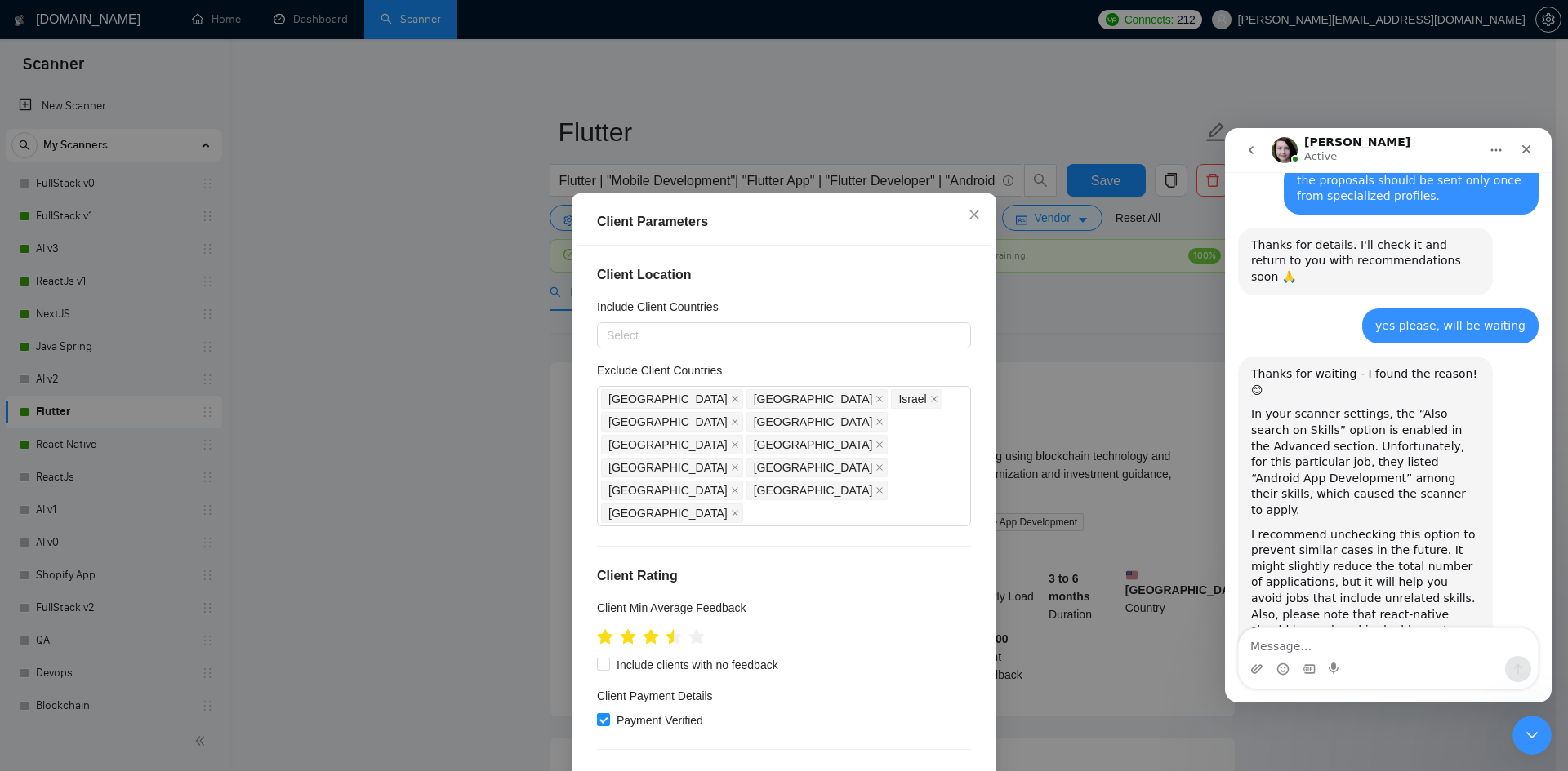
click at [1064, 363] on div "Client Parameters Client Location Include Client Countries Select Exclude Clien…" at bounding box center [784, 385] width 1568 height 771
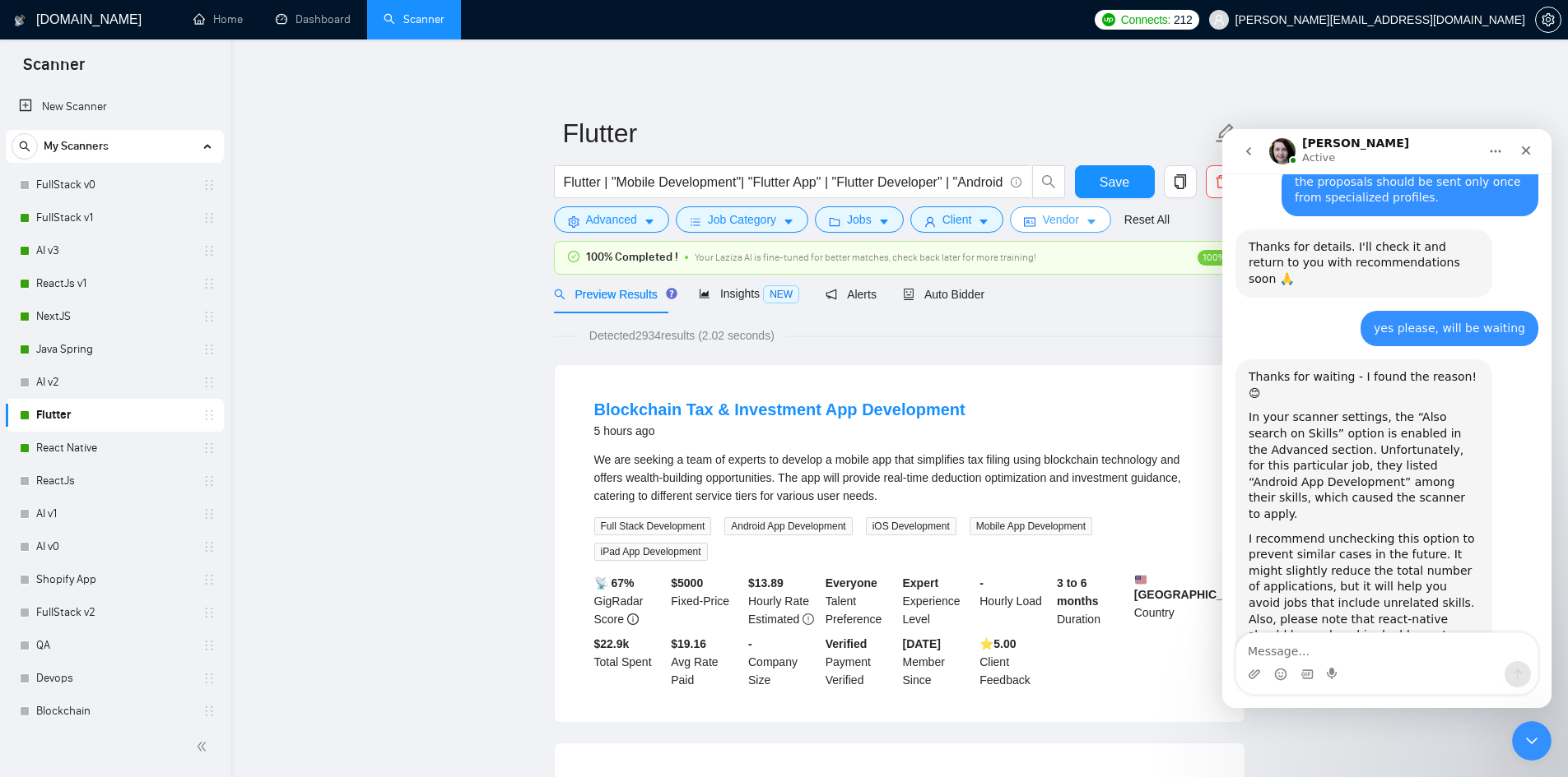
click at [1029, 220] on icon "idcard" at bounding box center [1030, 222] width 12 height 12
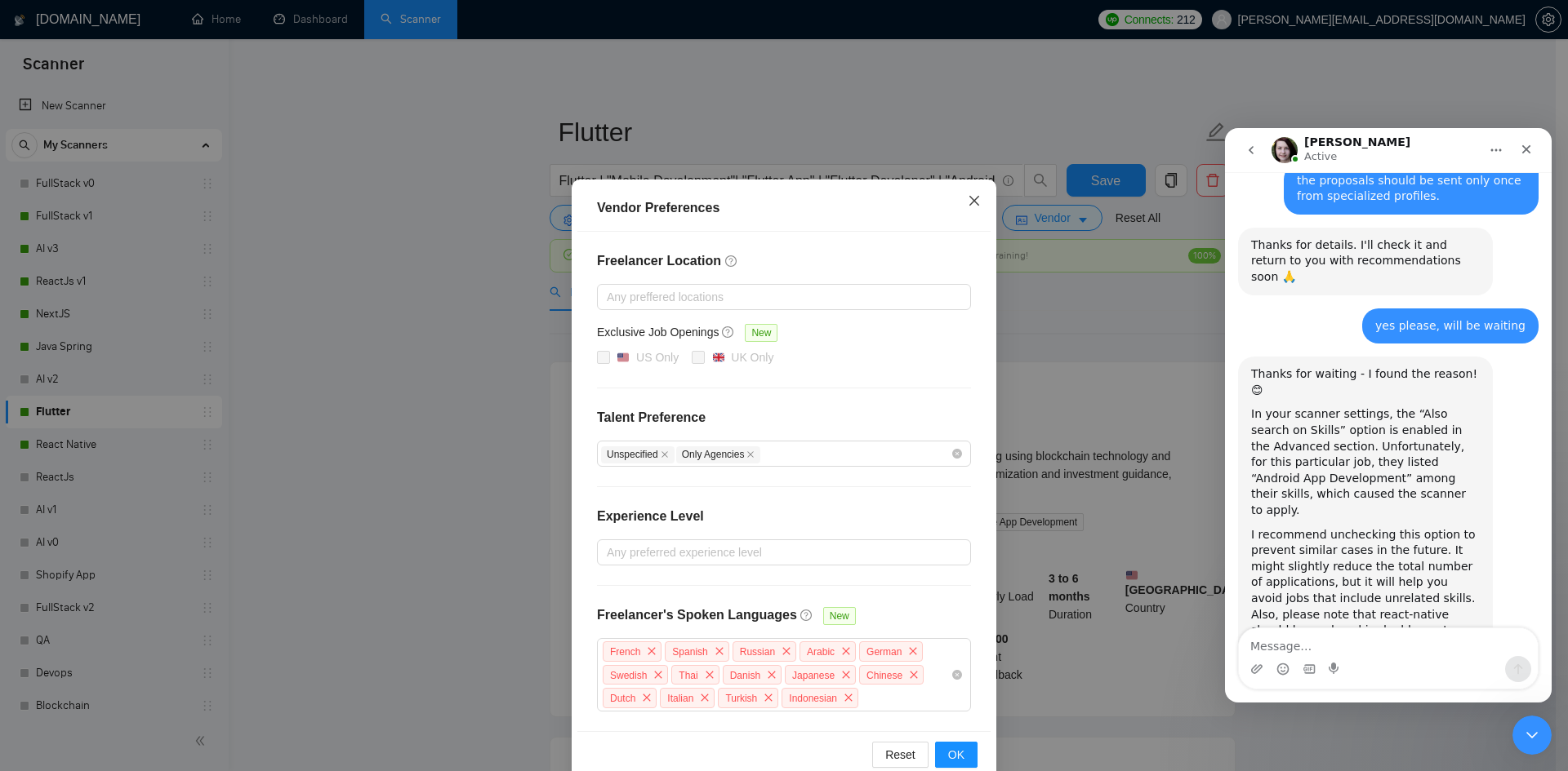
click at [977, 203] on span "Close" at bounding box center [974, 202] width 44 height 44
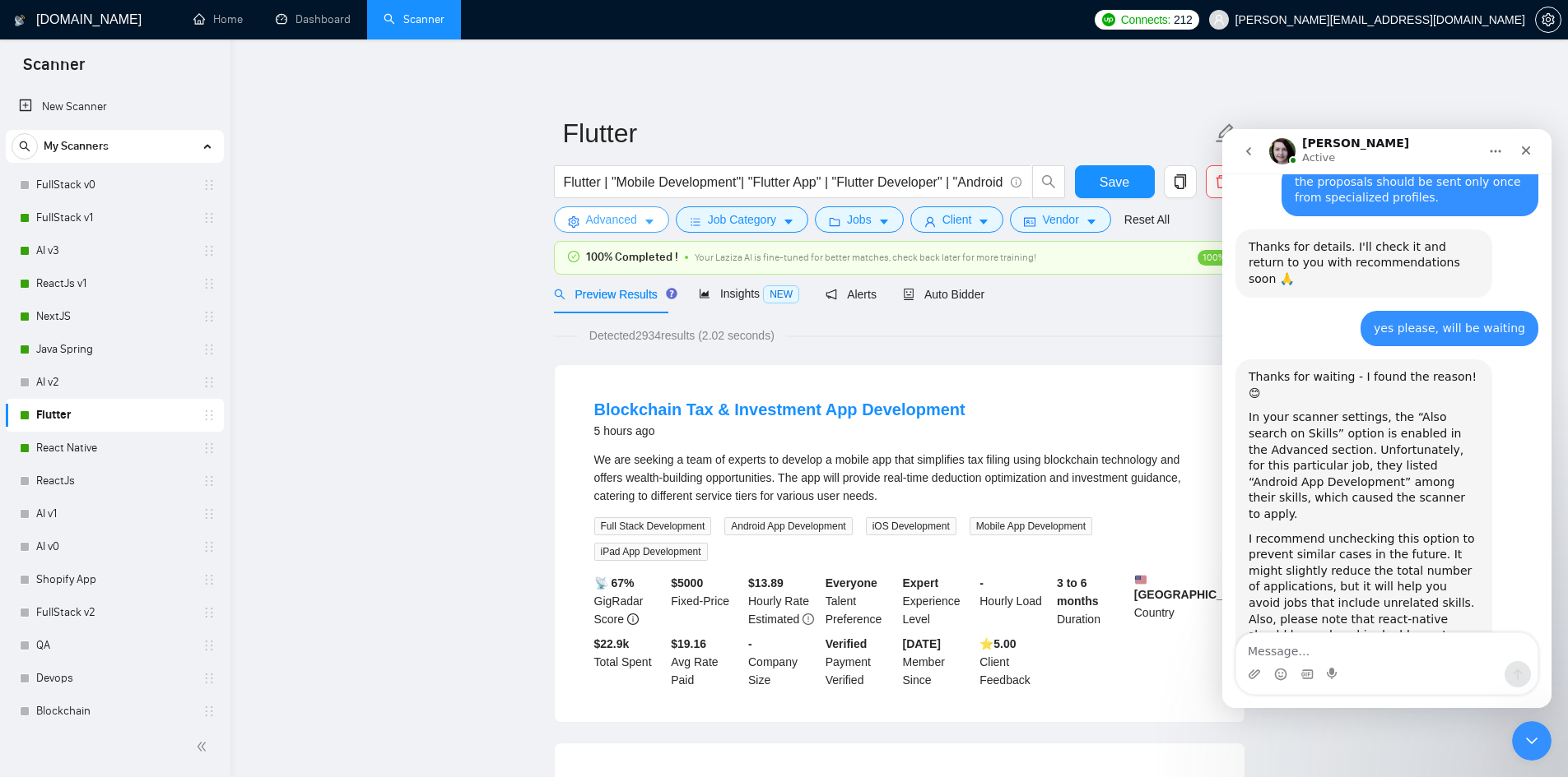
click at [651, 219] on icon "caret-down" at bounding box center [649, 222] width 12 height 12
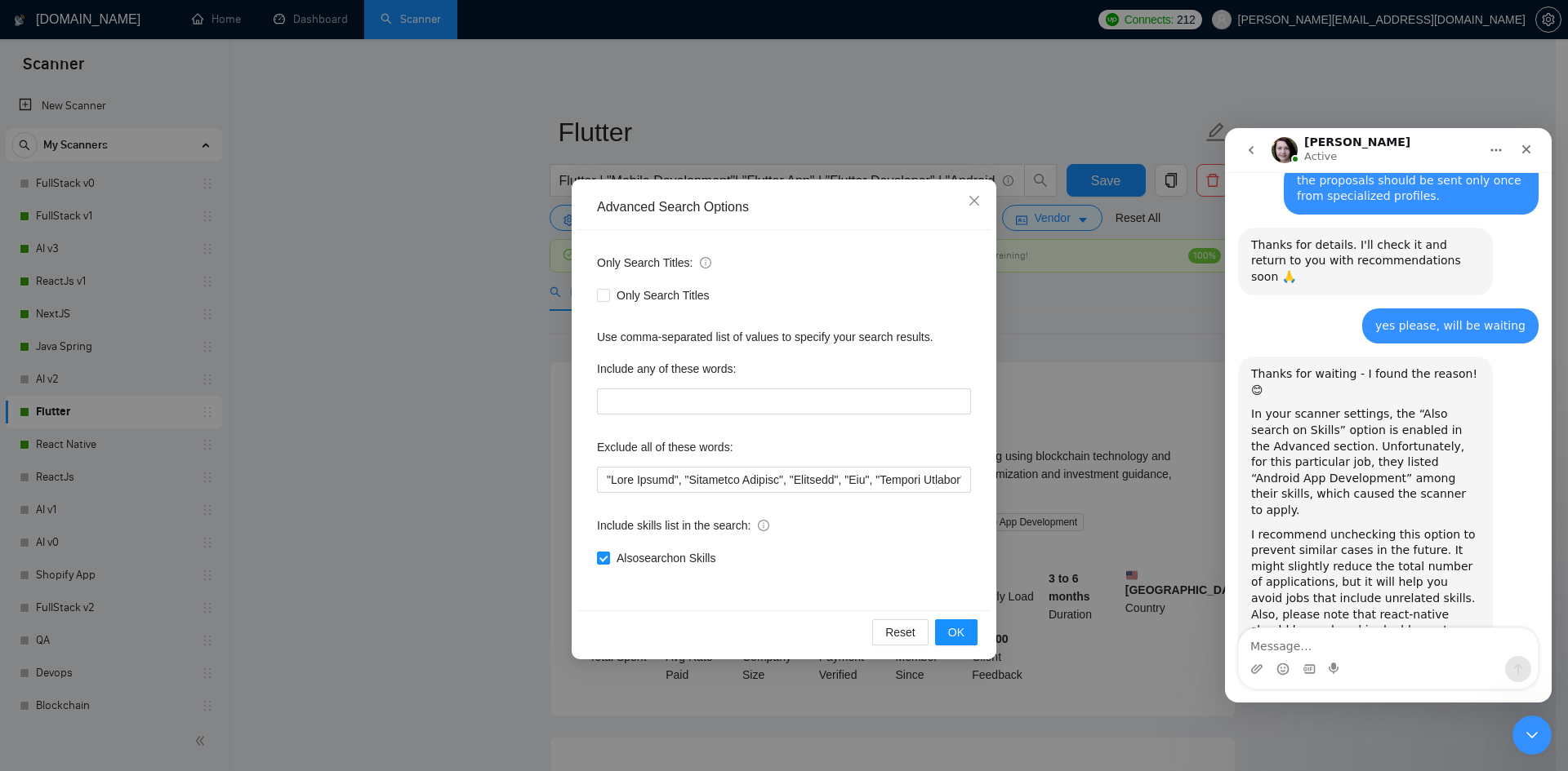
click at [644, 285] on div "Only Search Titles" at bounding box center [784, 295] width 374 height 26
click at [621, 300] on span "Only Search Titles" at bounding box center [663, 295] width 106 height 18
click at [608, 300] on input "Only Search Titles" at bounding box center [603, 295] width 12 height 12
click at [600, 294] on input "Only Search Titles" at bounding box center [603, 295] width 12 height 12
checkbox input "false"
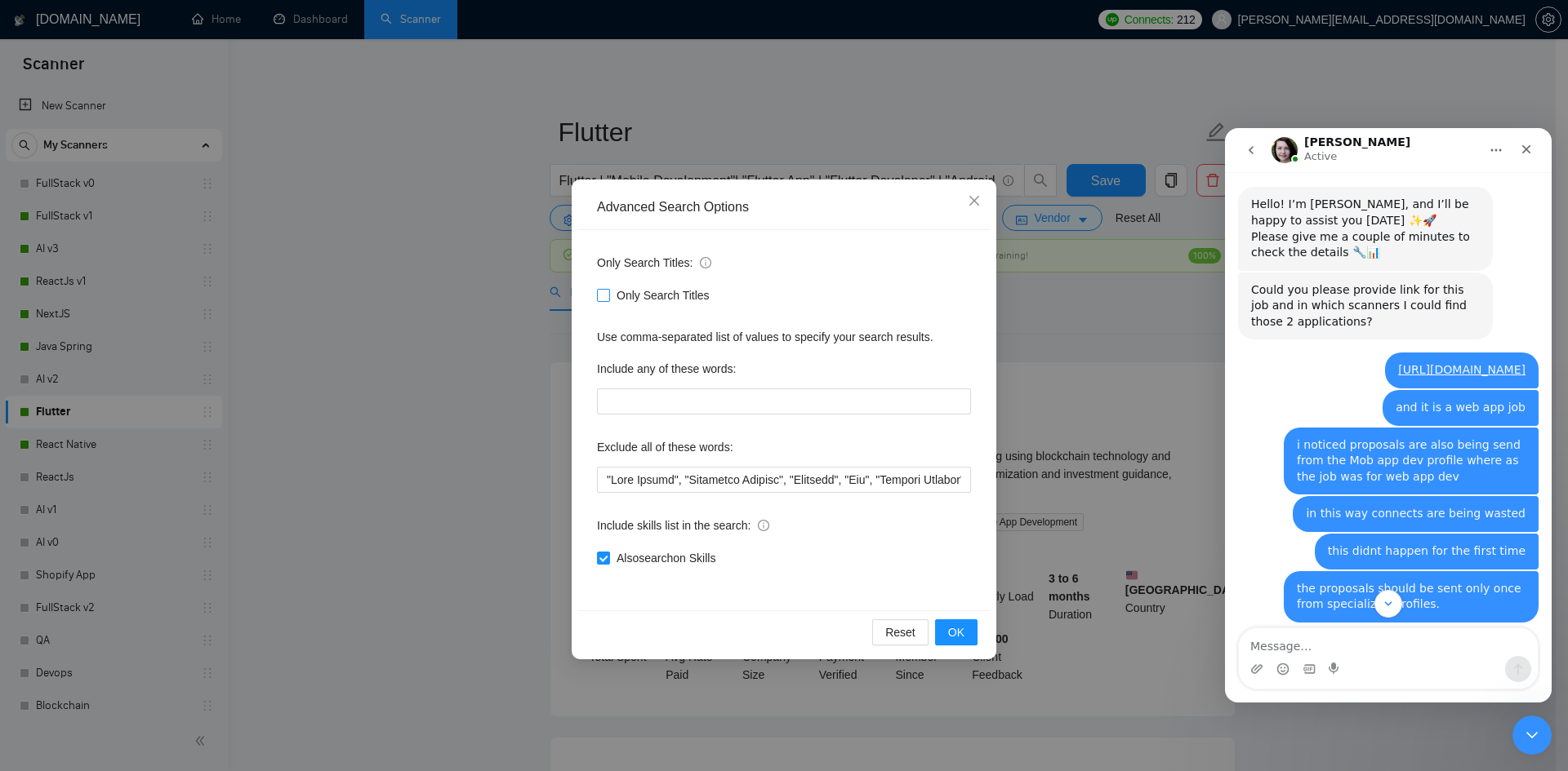
scroll to position [1102, 0]
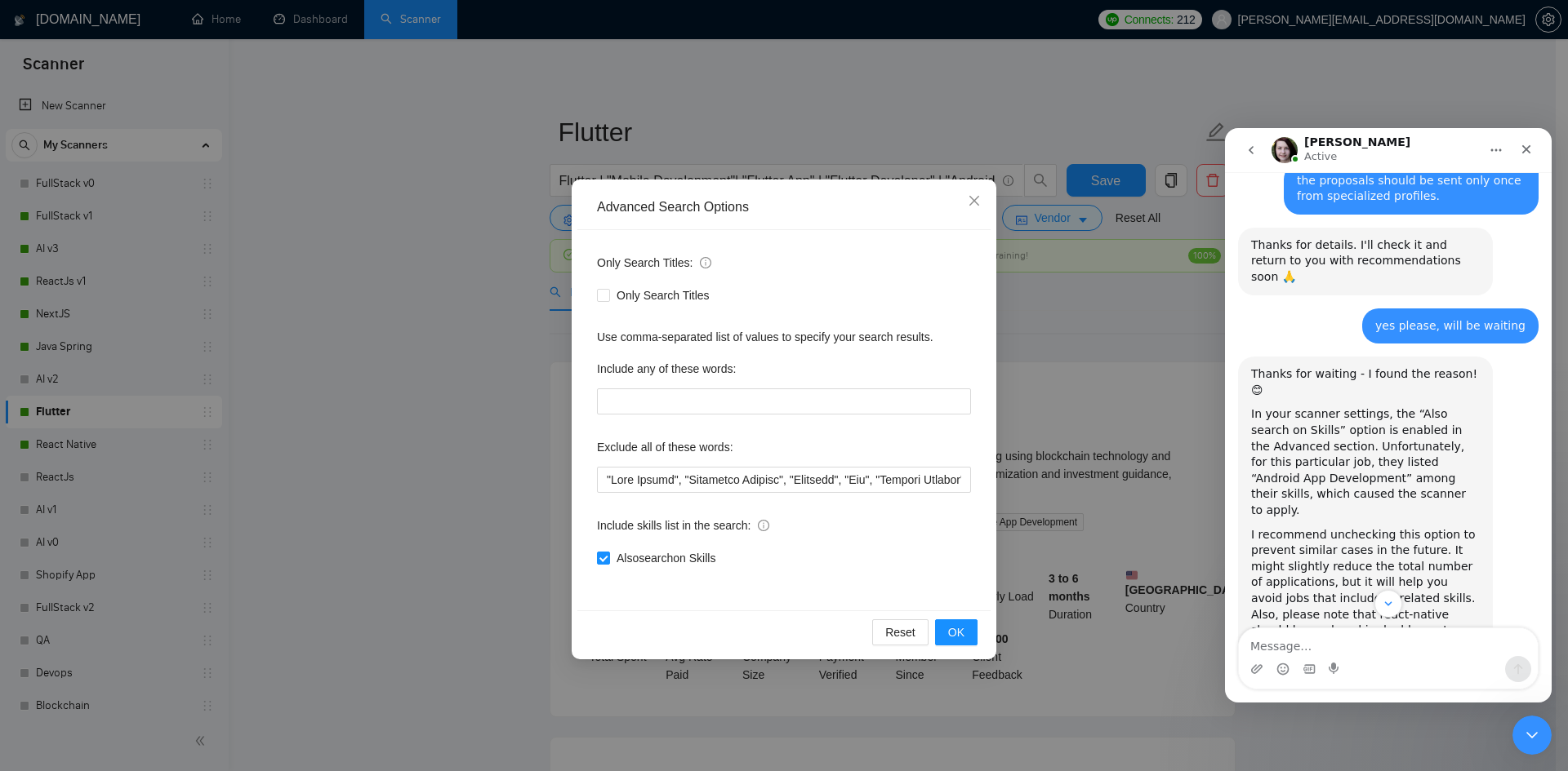
click at [360, 341] on div "Advanced Search Options Only Search Titles: Only Search Titles Use comma-separa…" at bounding box center [784, 385] width 1568 height 771
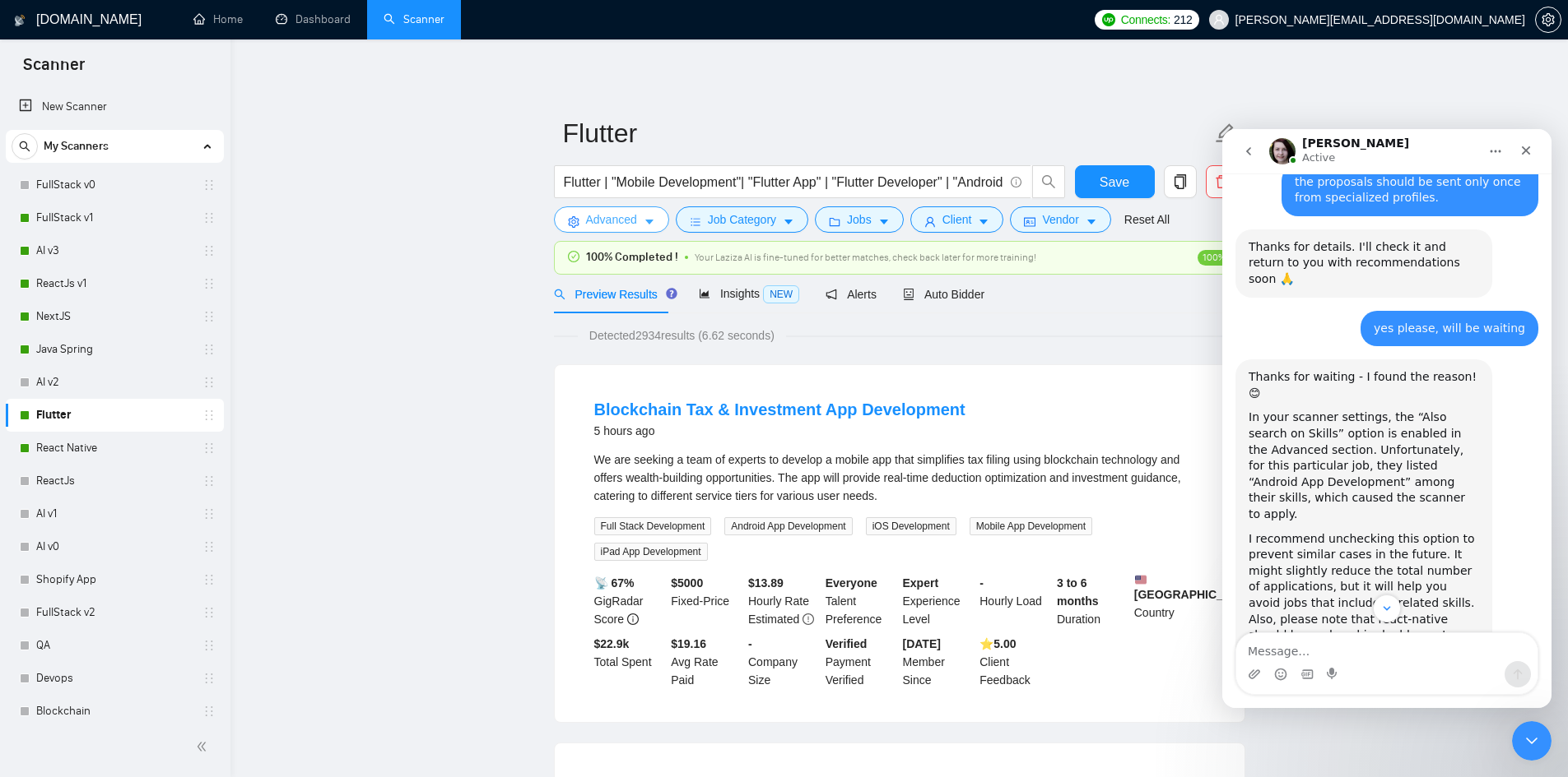
click at [632, 230] on button "Advanced" at bounding box center [611, 219] width 115 height 26
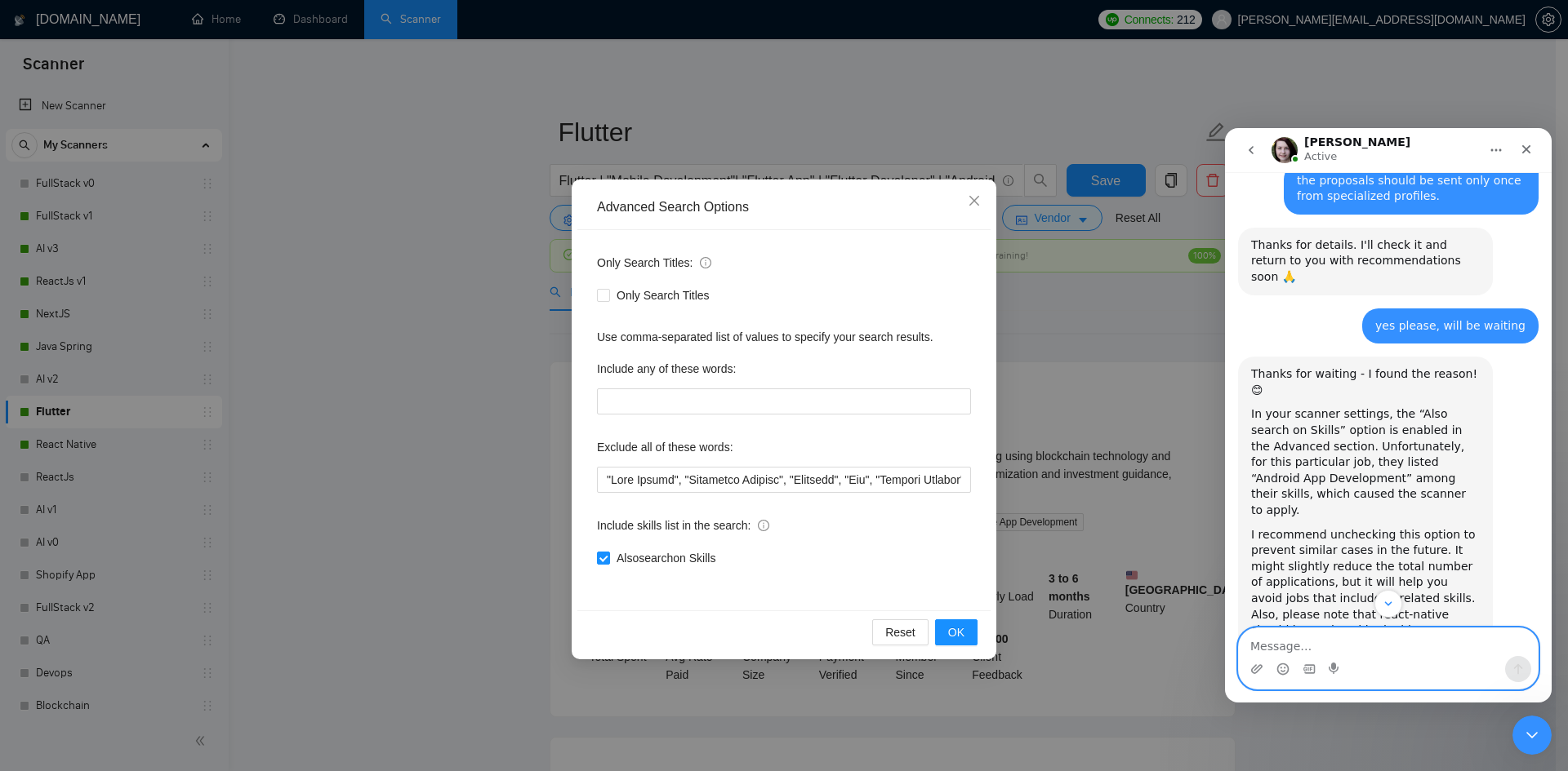
click at [1320, 648] on textarea "Message…" at bounding box center [1388, 642] width 299 height 28
click at [1305, 647] on textarea "Message…" at bounding box center [1388, 642] width 299 height 28
type textarea "I see, you recommend by searching with the check on of Only Search Titles?"
click at [1510, 670] on button "Send a message…" at bounding box center [1518, 669] width 26 height 26
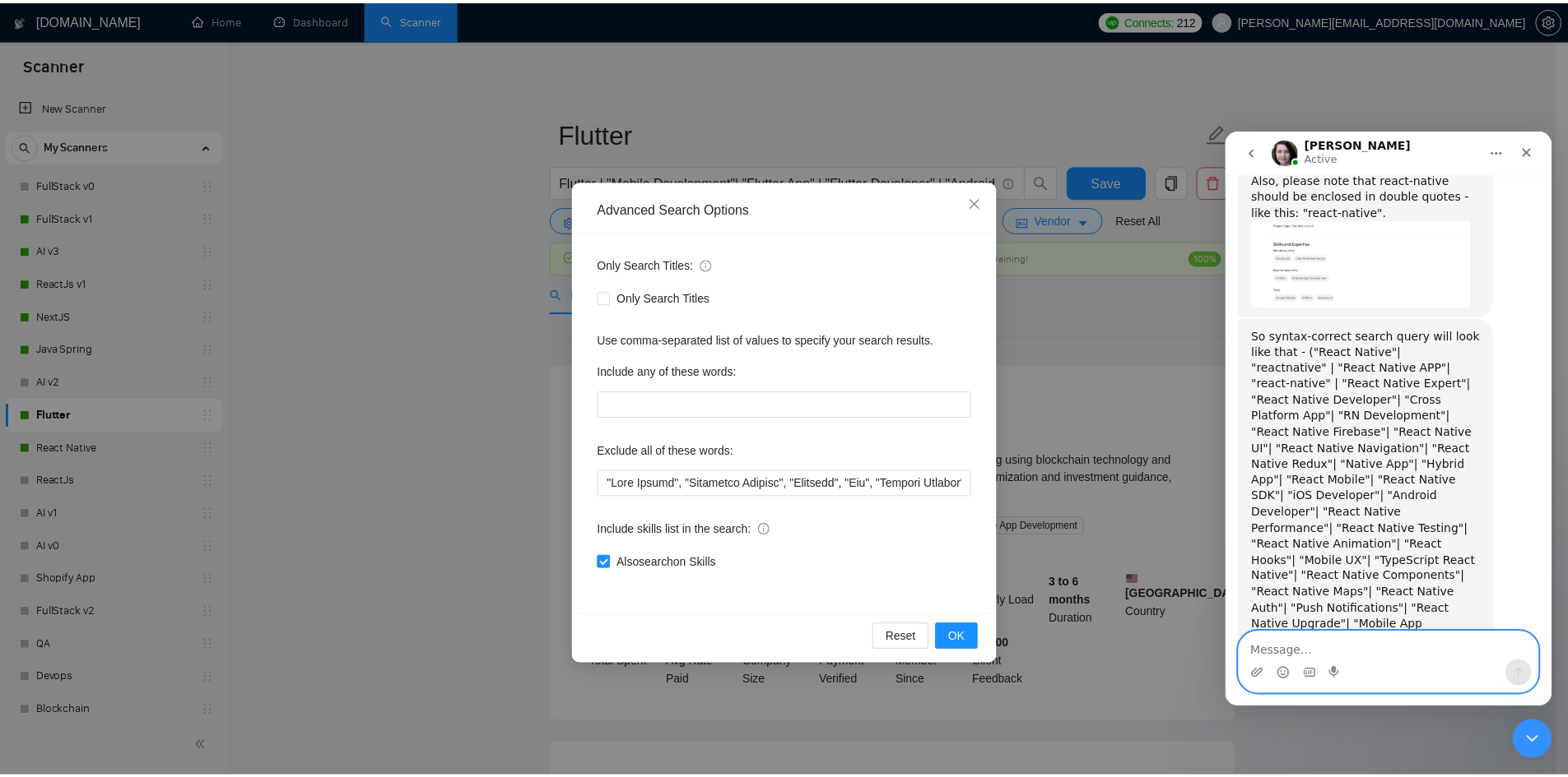
scroll to position [1609, 0]
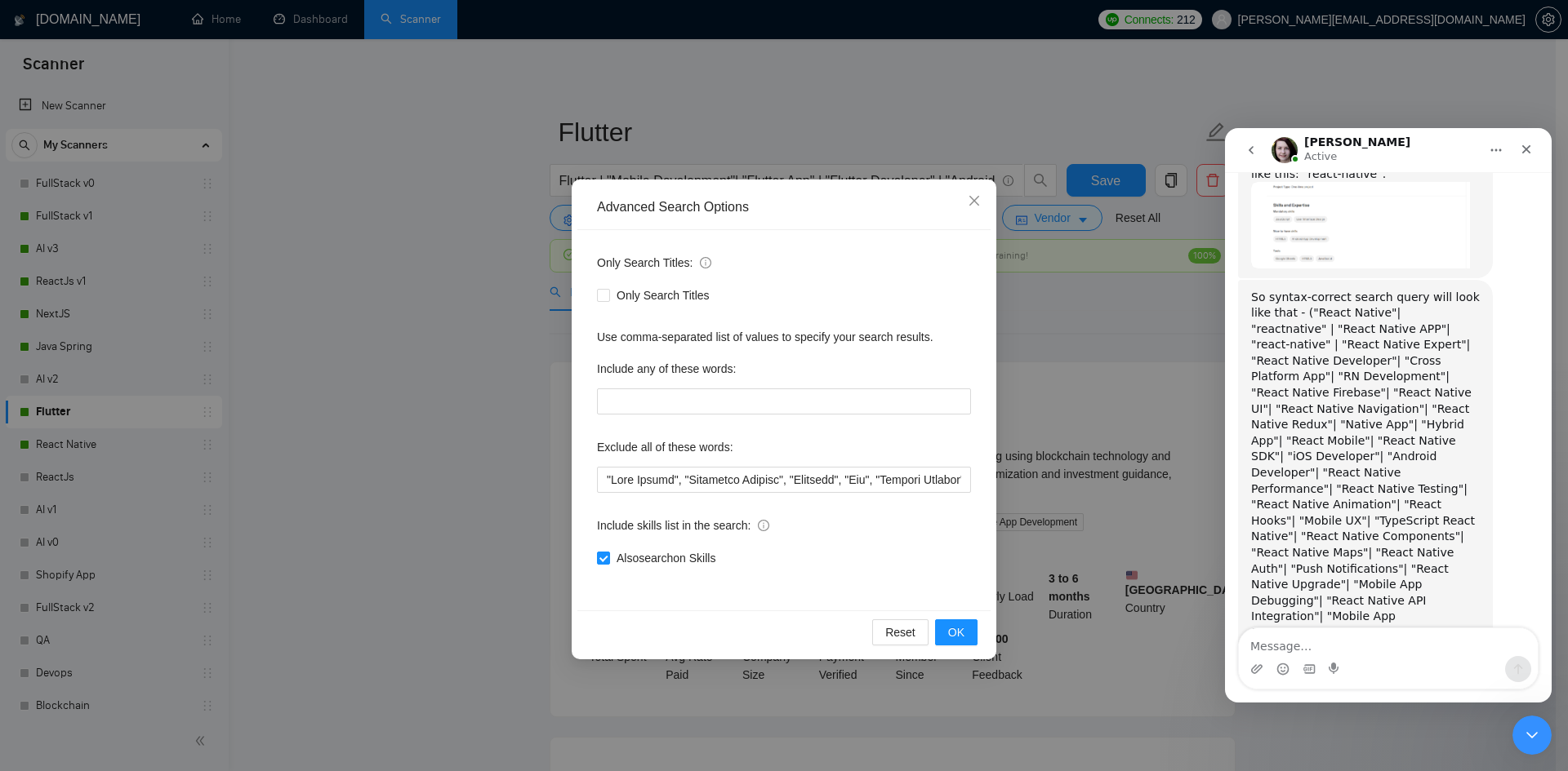
click at [1103, 310] on div "Advanced Search Options Only Search Titles: Only Search Titles Use comma-separa…" at bounding box center [784, 385] width 1568 height 771
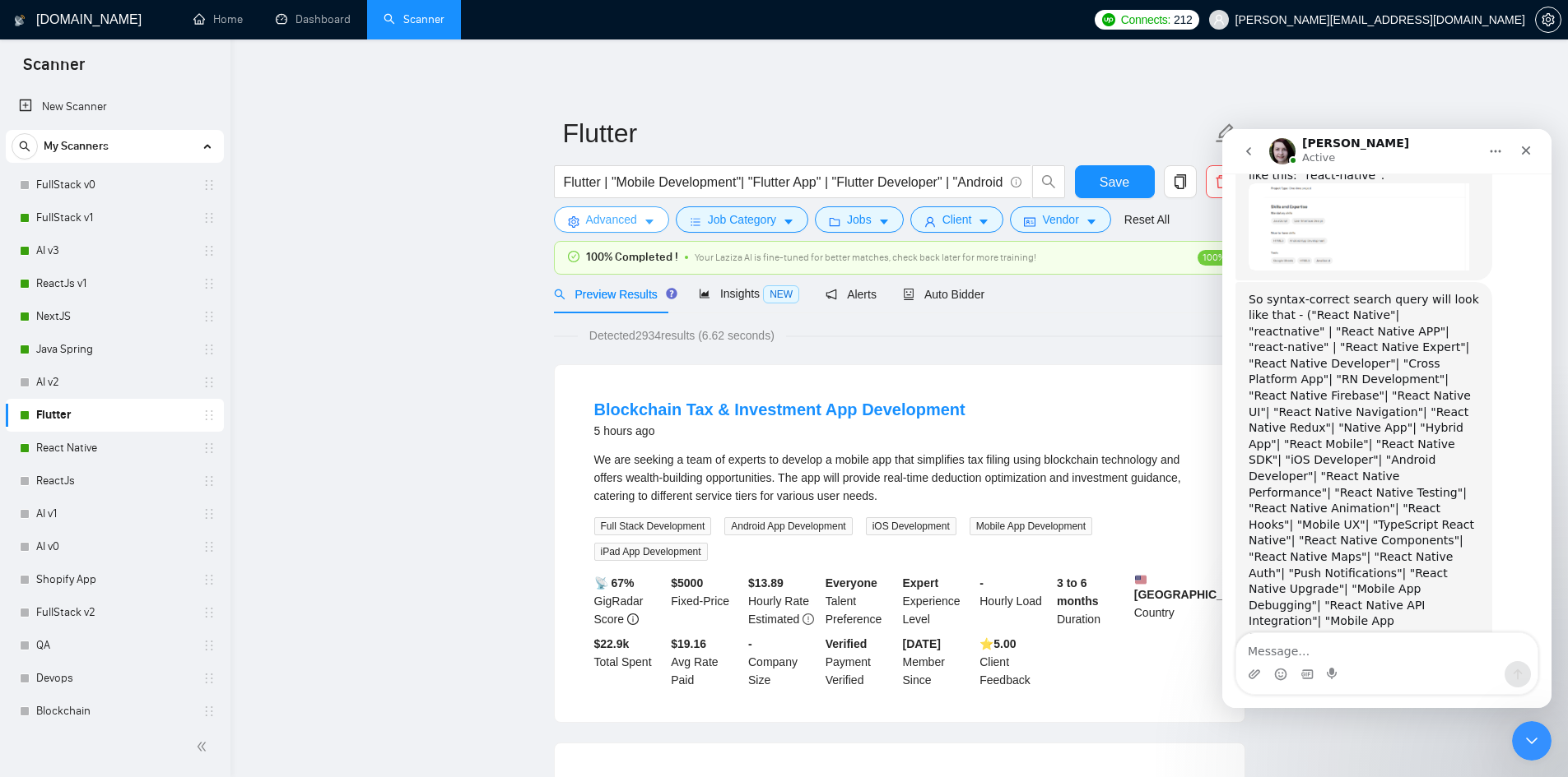
scroll to position [1673, 0]
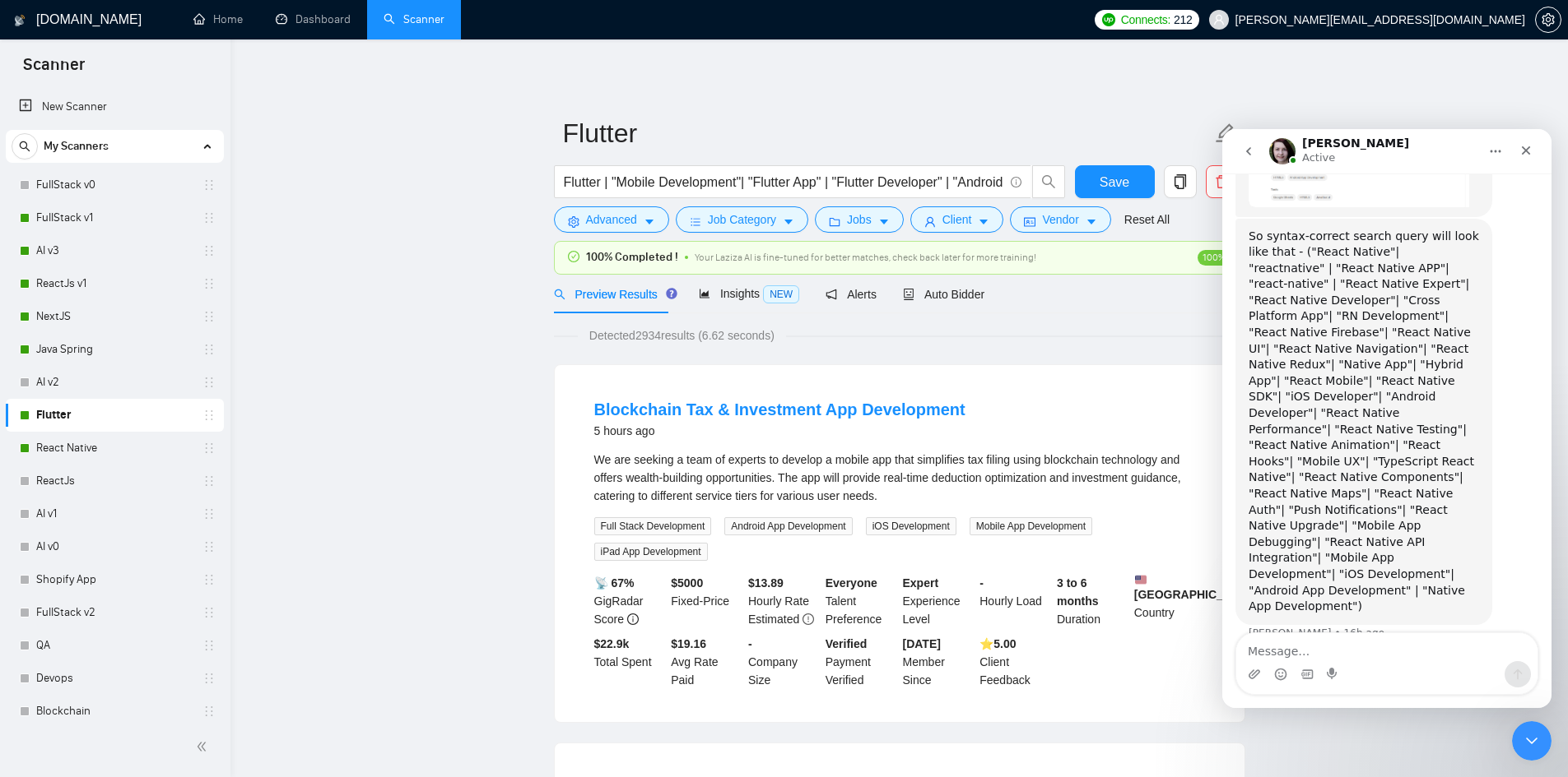
click at [1389, 147] on div "[PERSON_NAME] Active" at bounding box center [1373, 152] width 209 height 29
click at [1486, 153] on button "Home" at bounding box center [1495, 151] width 31 height 31
click at [1243, 153] on icon "go back" at bounding box center [1248, 152] width 14 height 14
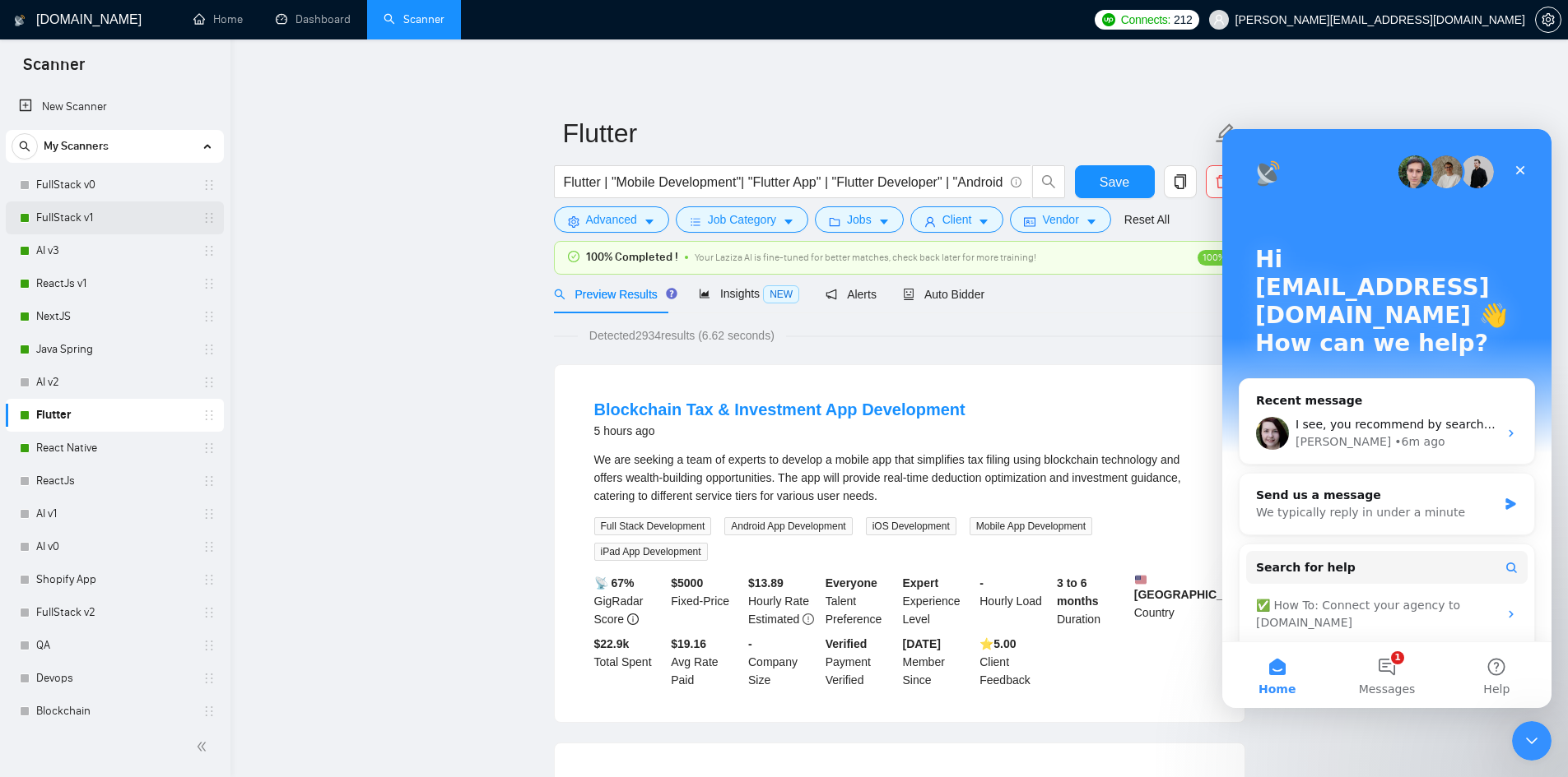
click at [91, 218] on link "FullStack v1" at bounding box center [114, 218] width 156 height 33
click at [1527, 171] on div "Close" at bounding box center [1520, 169] width 30 height 30
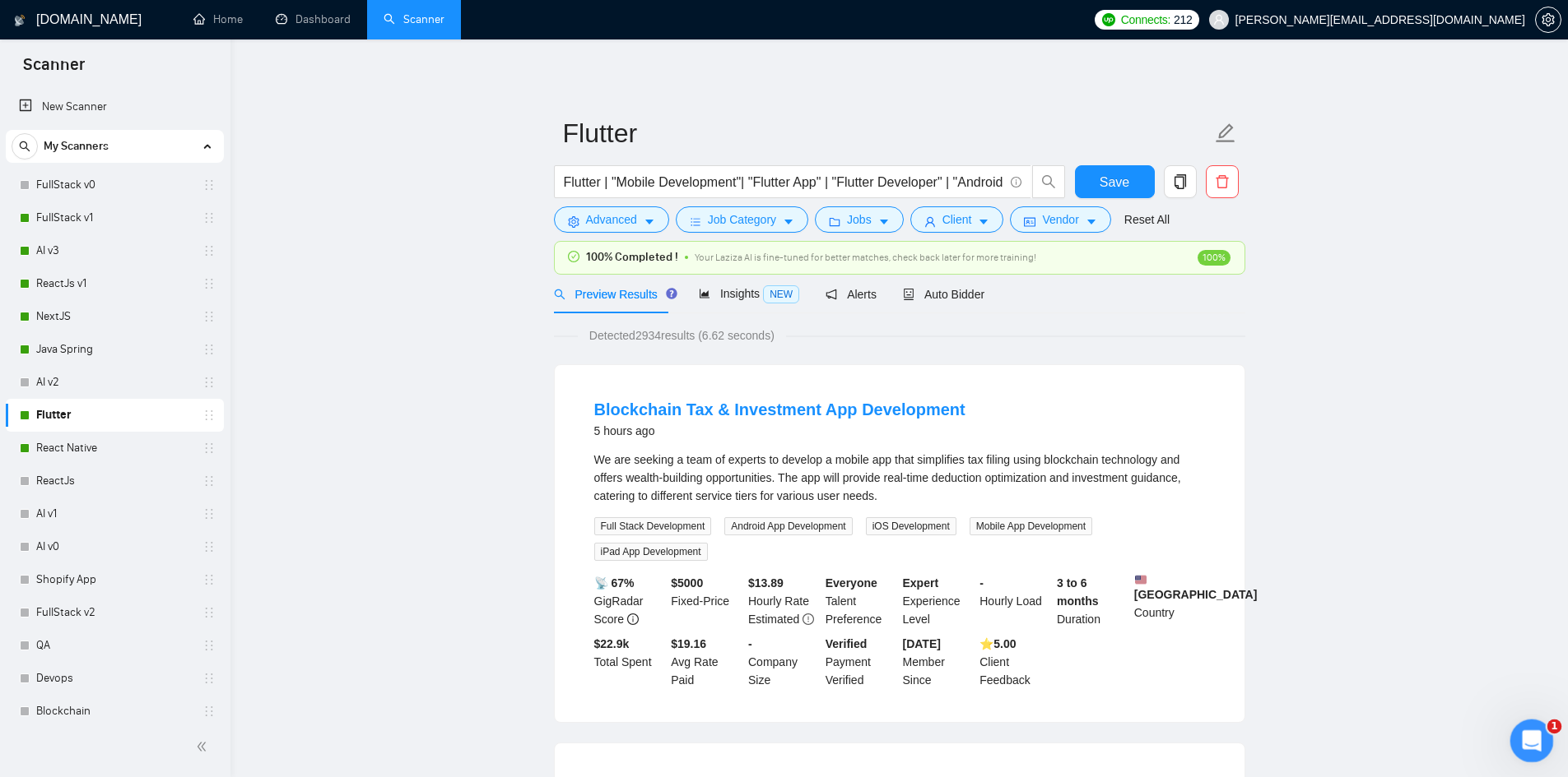
click at [1538, 731] on icon "Open Intercom Messenger" at bounding box center [1529, 739] width 27 height 27
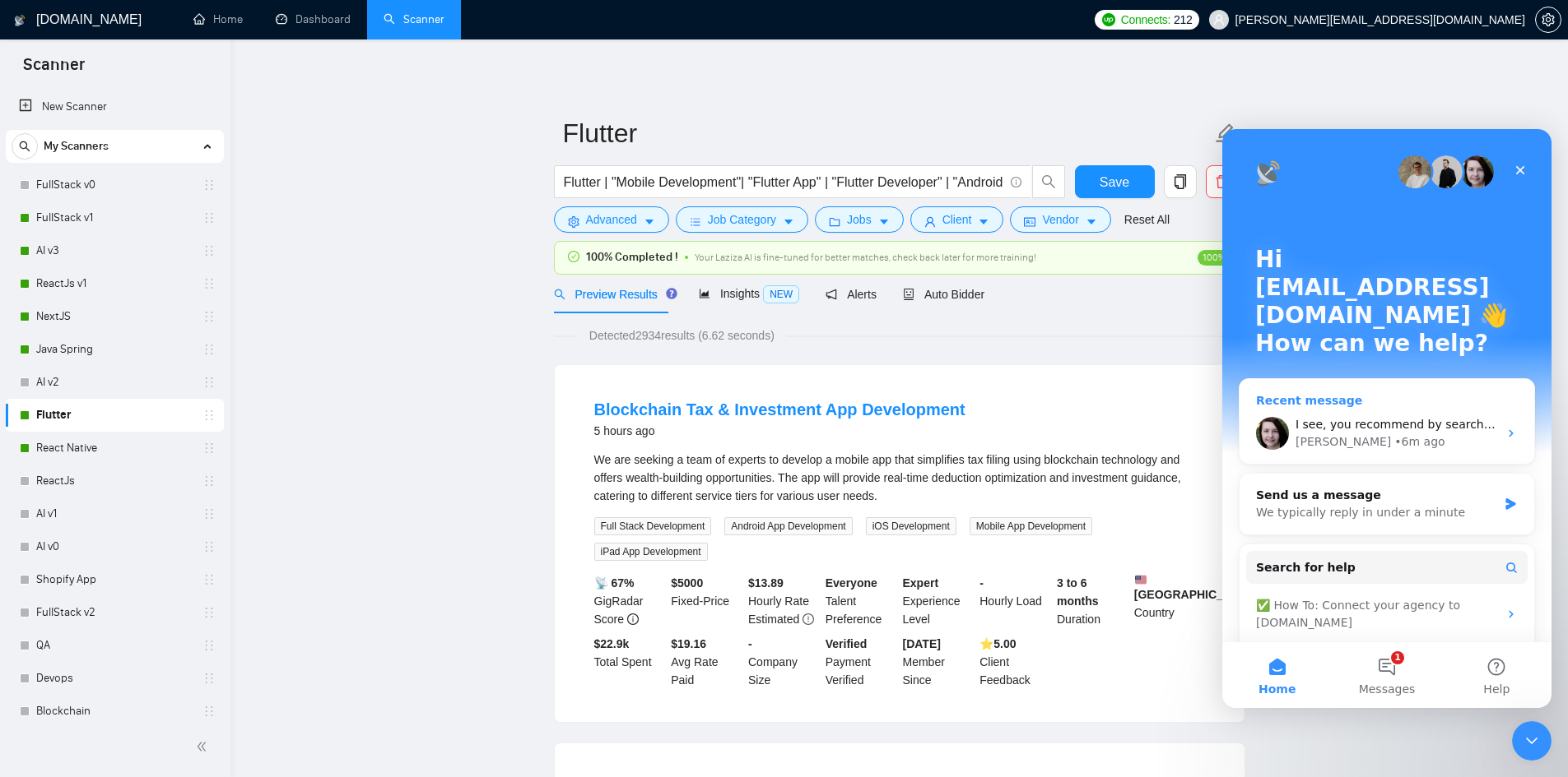
click at [1426, 434] on div "[PERSON_NAME] • 6m ago" at bounding box center [1396, 442] width 203 height 17
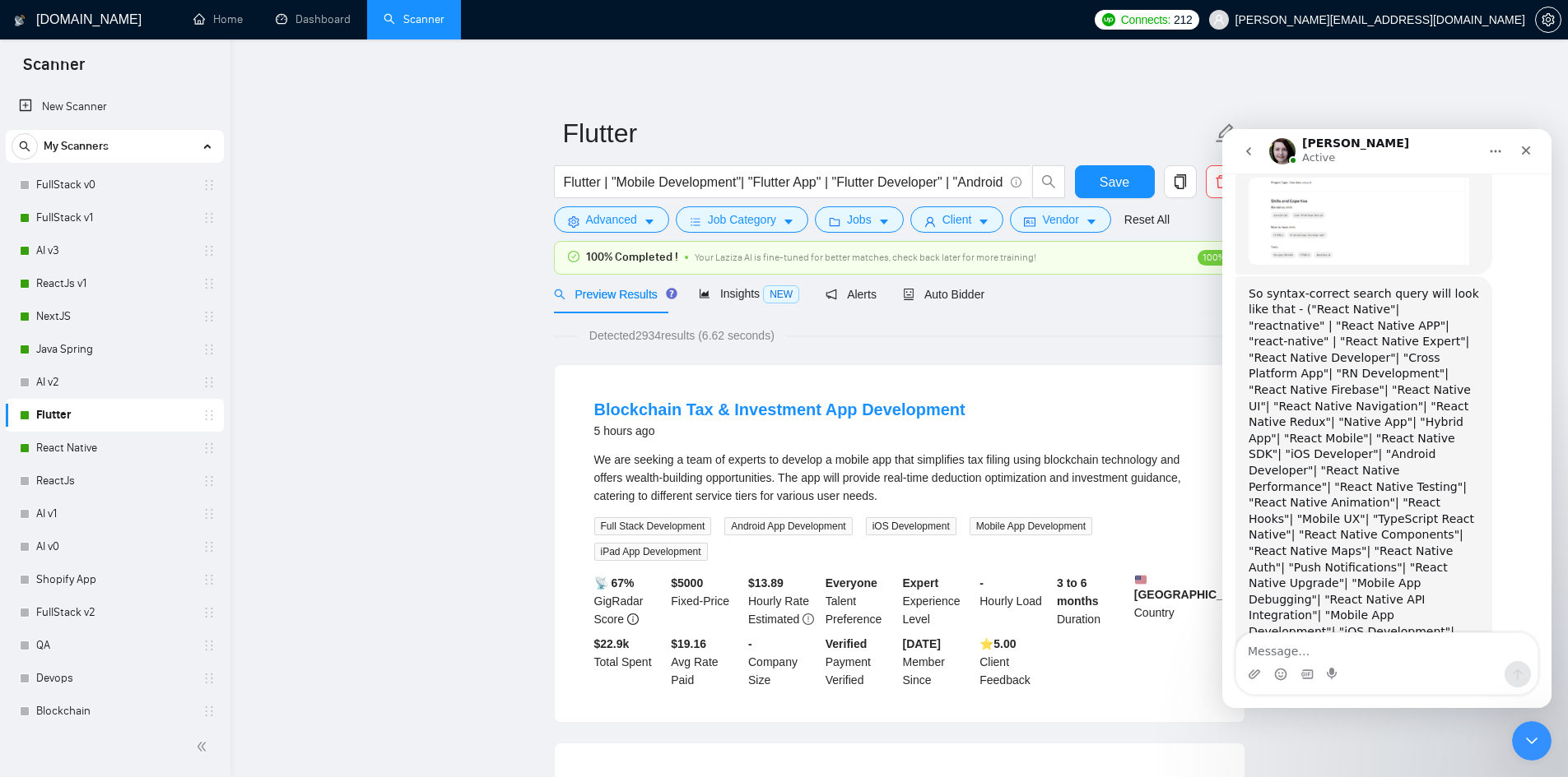
scroll to position [1673, 0]
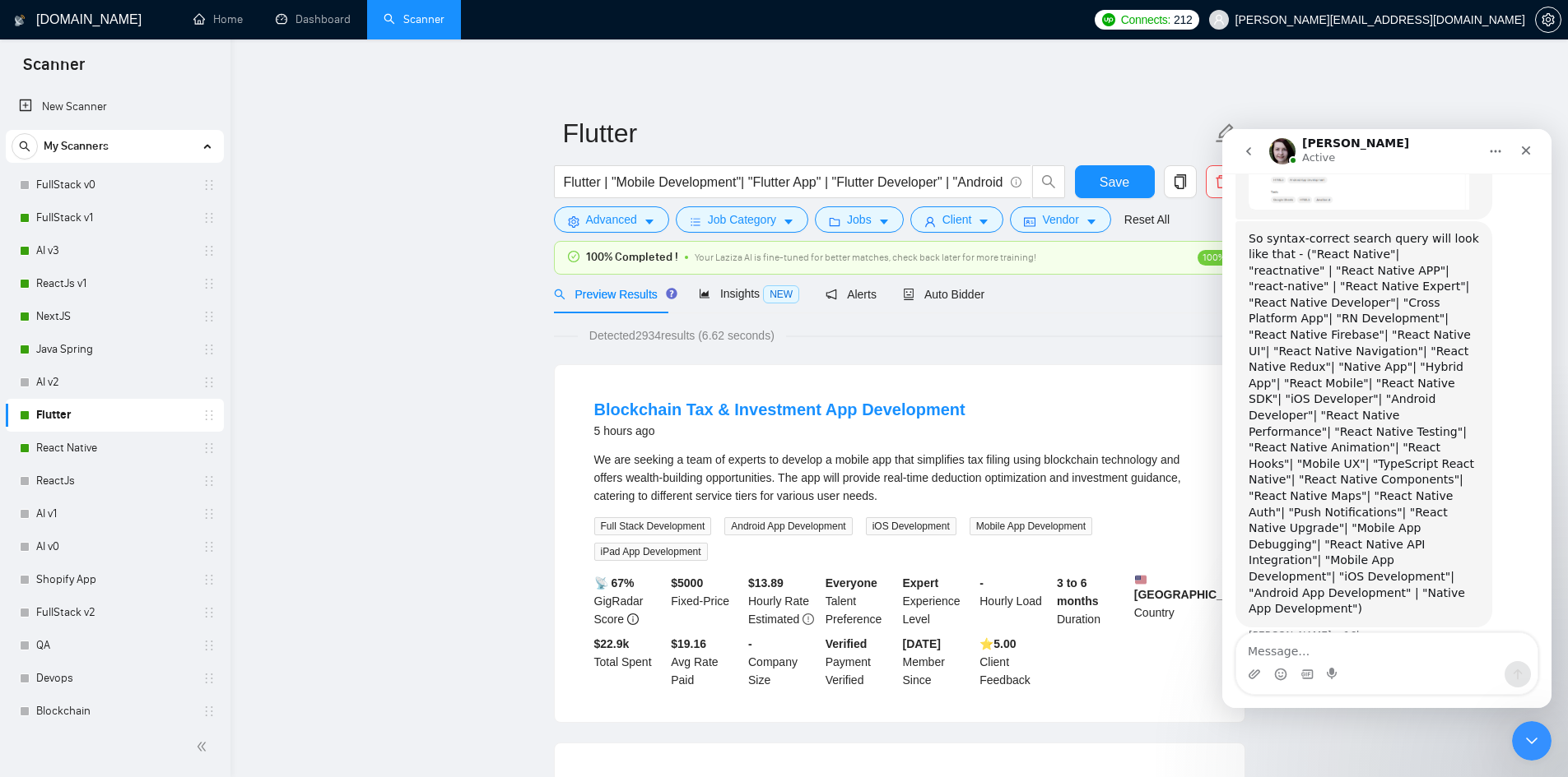
click at [1497, 156] on icon "Home" at bounding box center [1495, 152] width 14 height 14
click at [1537, 736] on icon "Close Intercom Messenger" at bounding box center [1528, 738] width 19 height 19
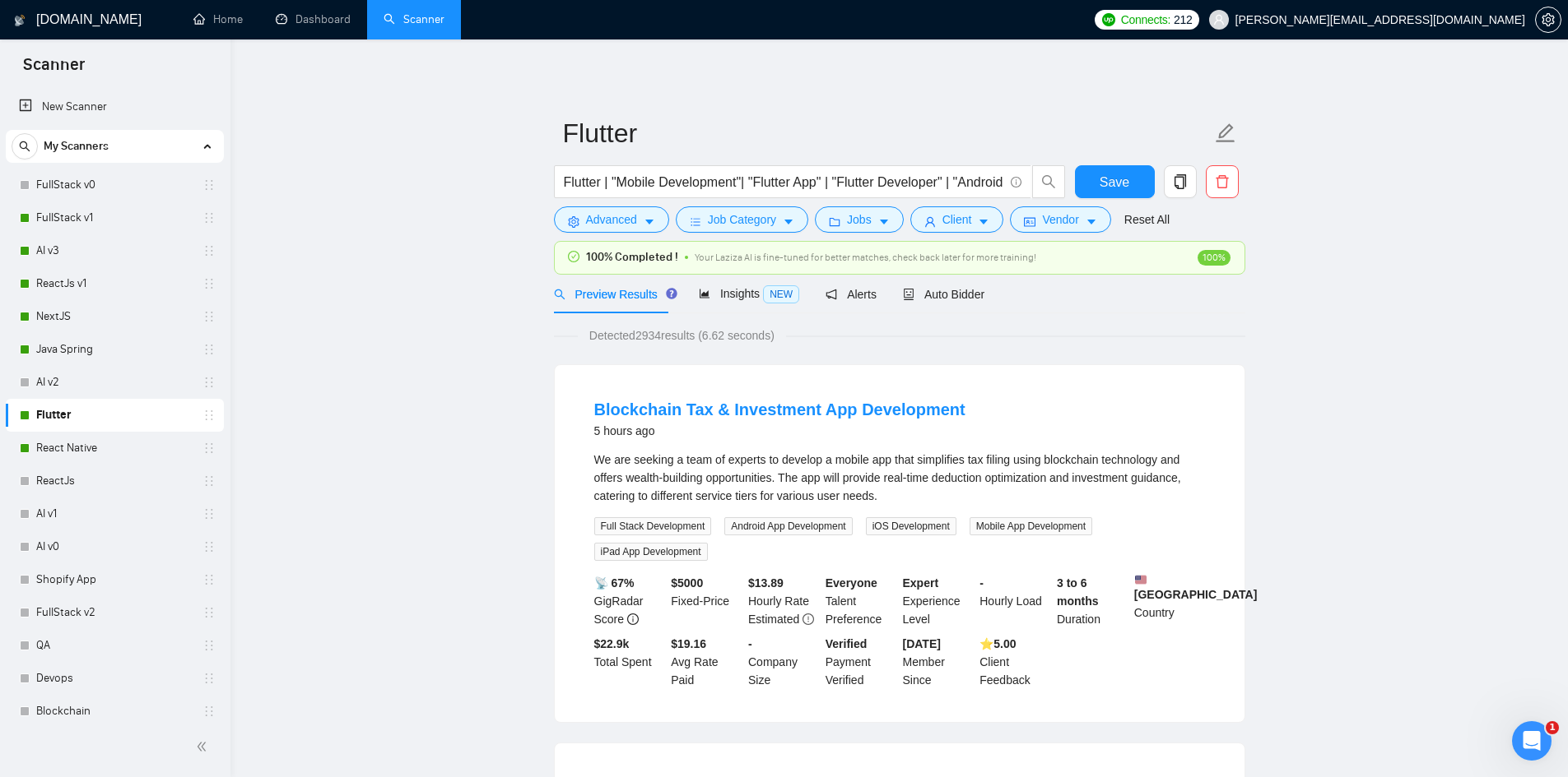
scroll to position [1609, 0]
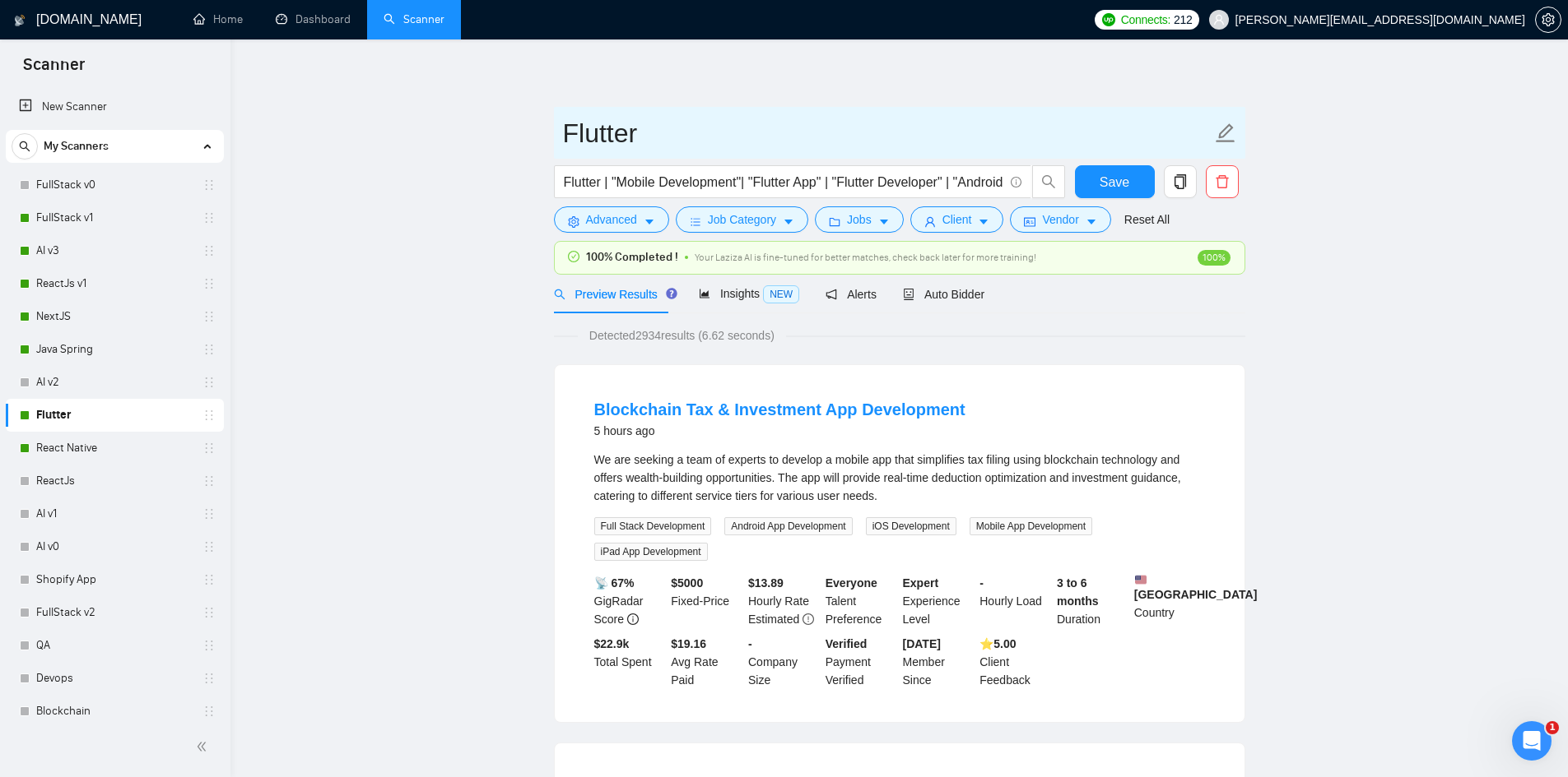
click at [85, 446] on link "React Native" at bounding box center [114, 448] width 156 height 33
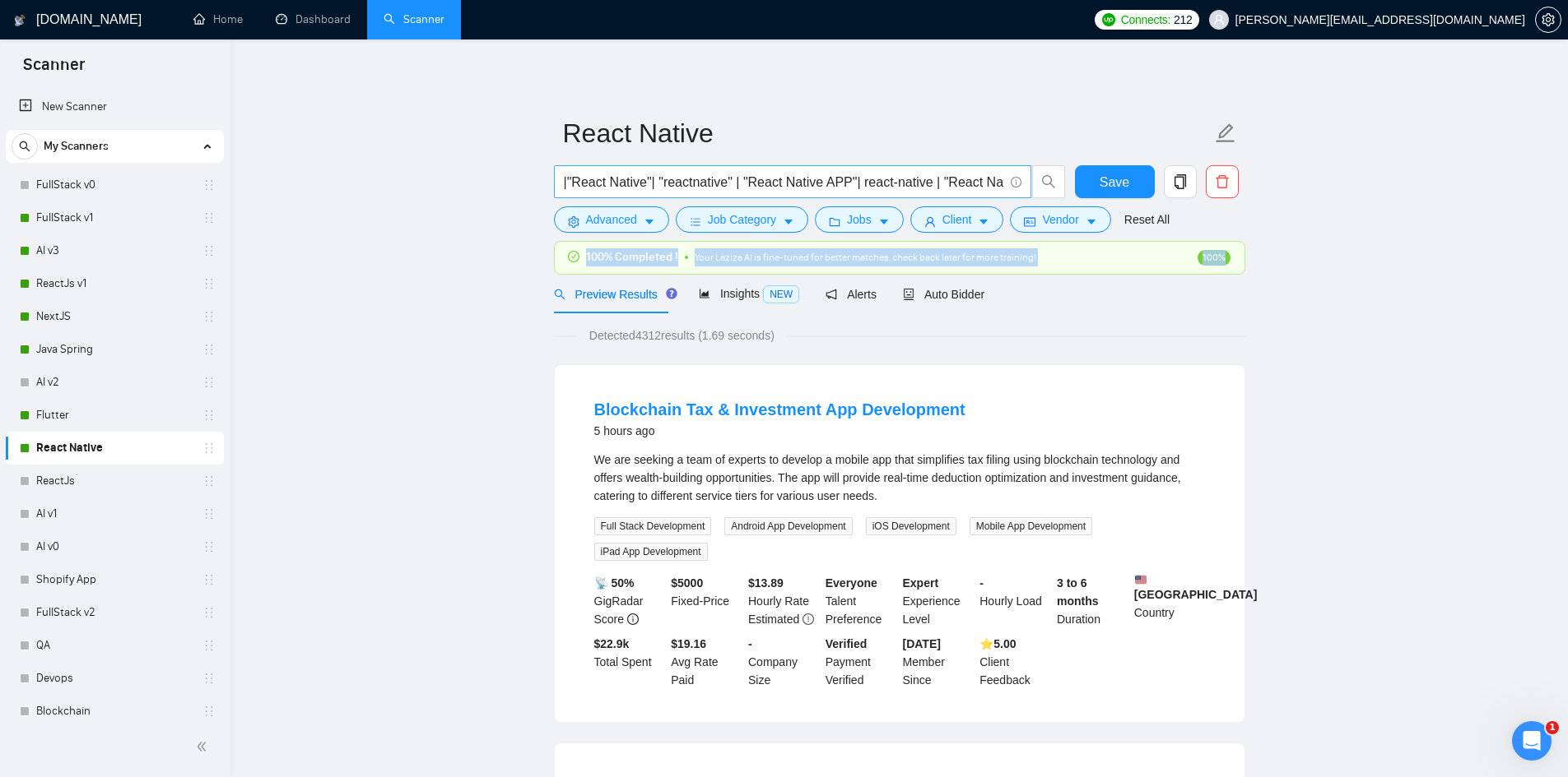
click at [857, 185] on input "|"React Native"| "reactnative" | "React Native APP"| react-native | "React Nati…" at bounding box center [783, 182] width 439 height 20
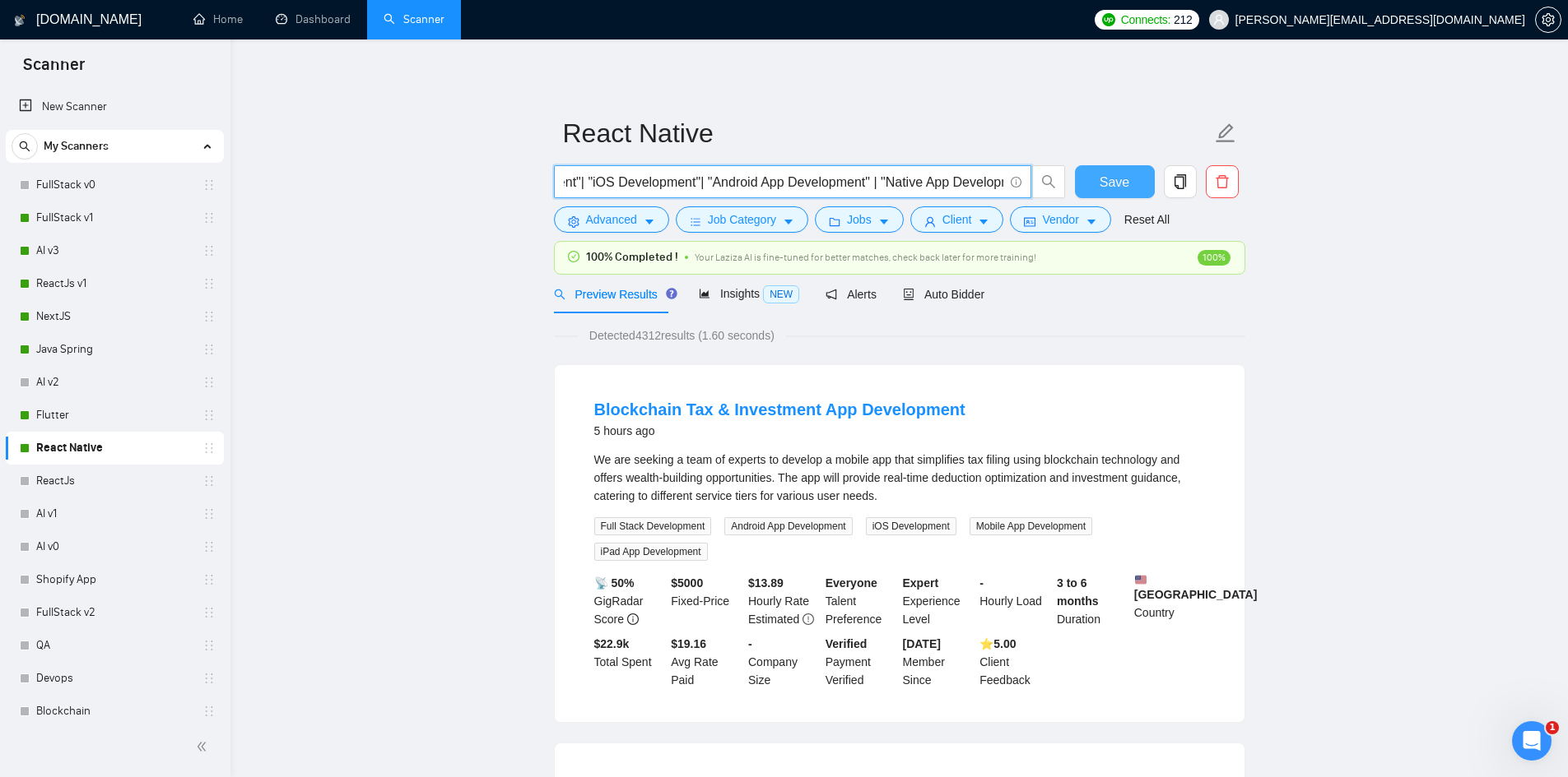
type input "|"React Native"| "reactnative" | "React Native APP"| "react-native" | "React Na…"
click at [1117, 186] on span "Save" at bounding box center [1114, 182] width 30 height 20
click at [1515, 741] on icon "Open Intercom Messenger" at bounding box center [1529, 739] width 27 height 27
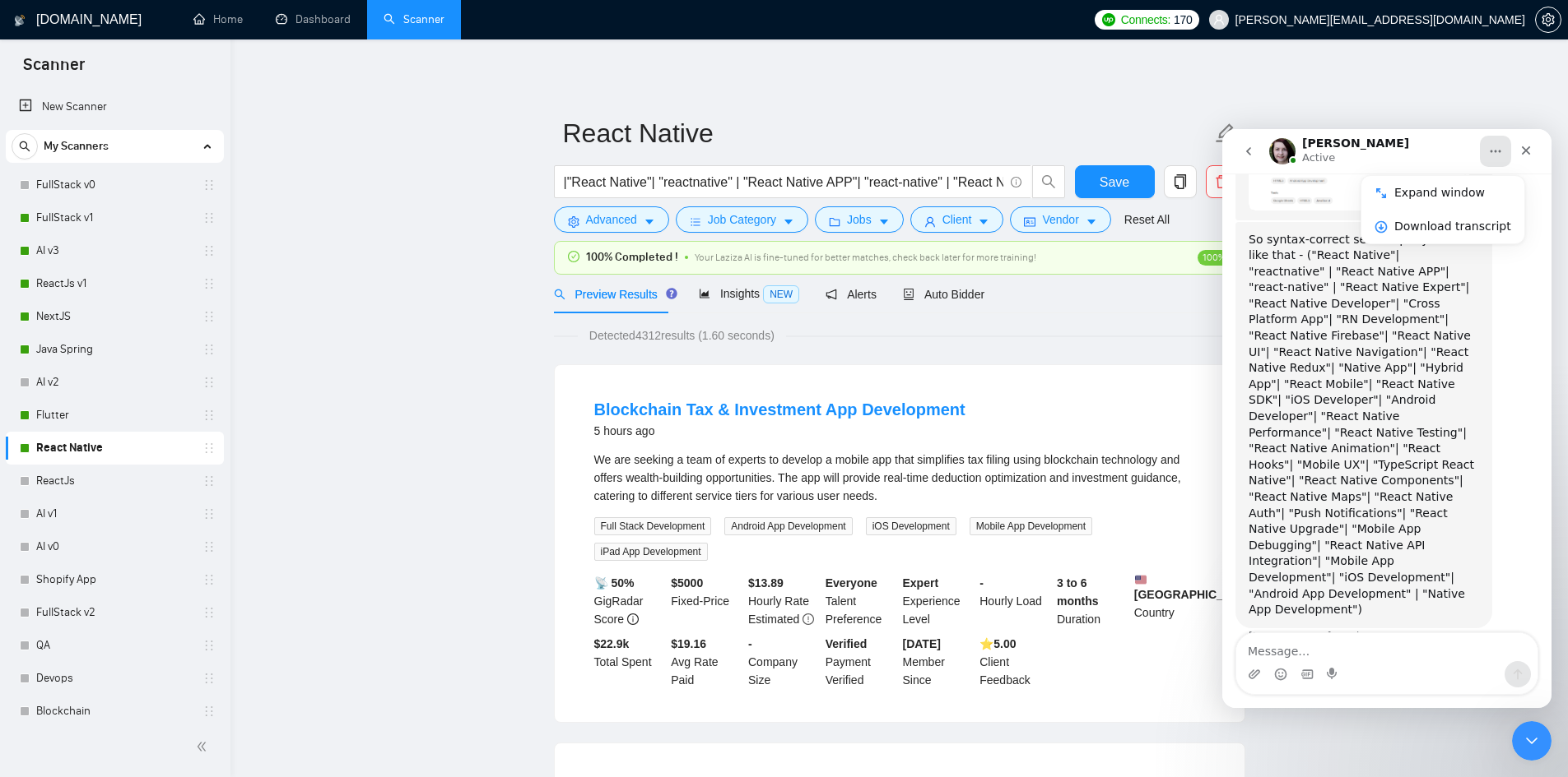
scroll to position [1673, 0]
click at [1483, 157] on button "Home" at bounding box center [1495, 151] width 31 height 31
click at [1386, 153] on div "[PERSON_NAME] Active" at bounding box center [1373, 152] width 209 height 29
drag, startPoint x: 1527, startPoint y: 154, endPoint x: 2500, endPoint y: 252, distance: 977.9
click at [1527, 154] on icon "Close" at bounding box center [1526, 151] width 14 height 14
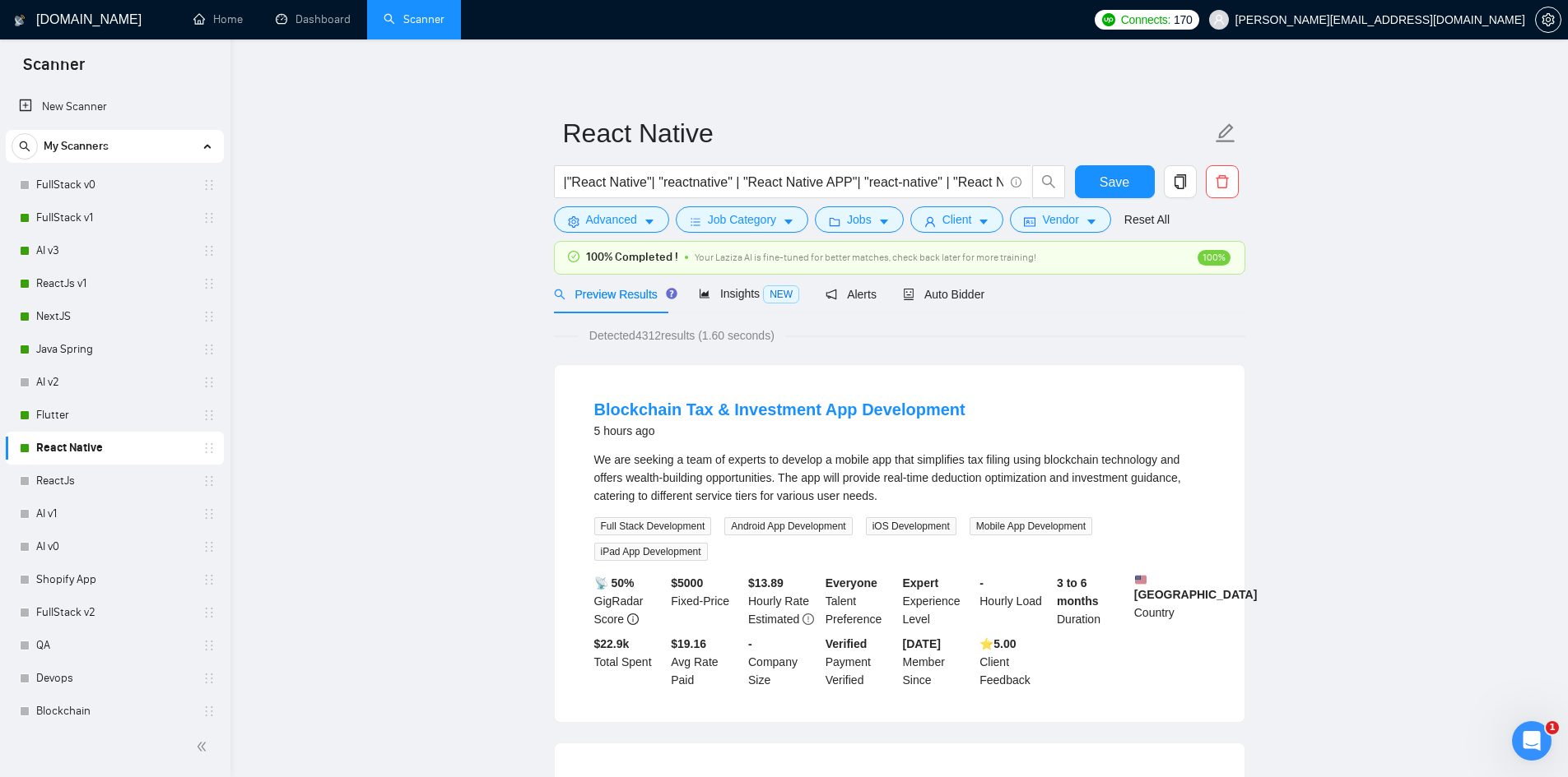
scroll to position [1609, 0]
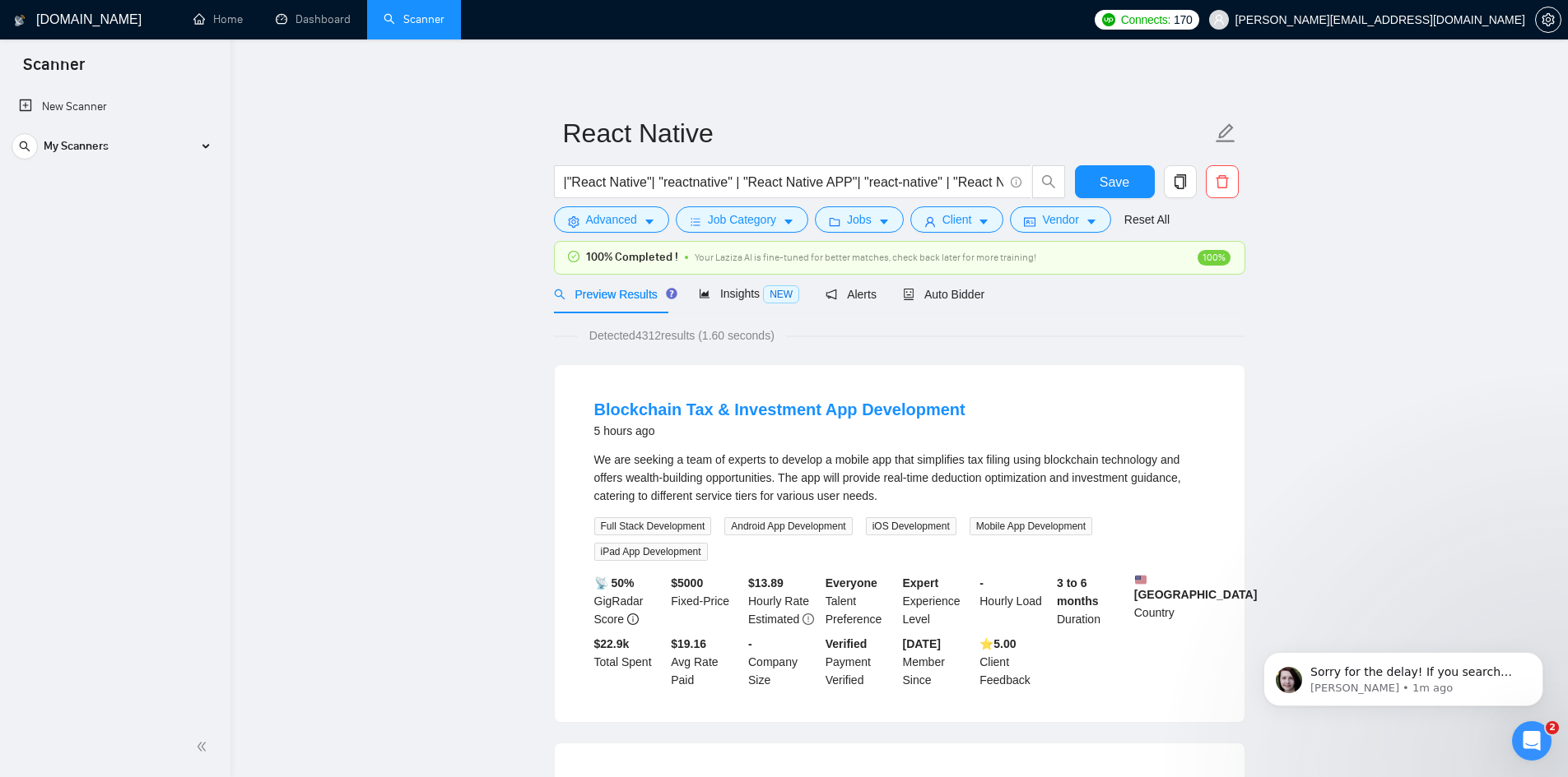
scroll to position [1851, 0]
click at [1522, 732] on icon "Open Intercom Messenger" at bounding box center [1529, 739] width 27 height 27
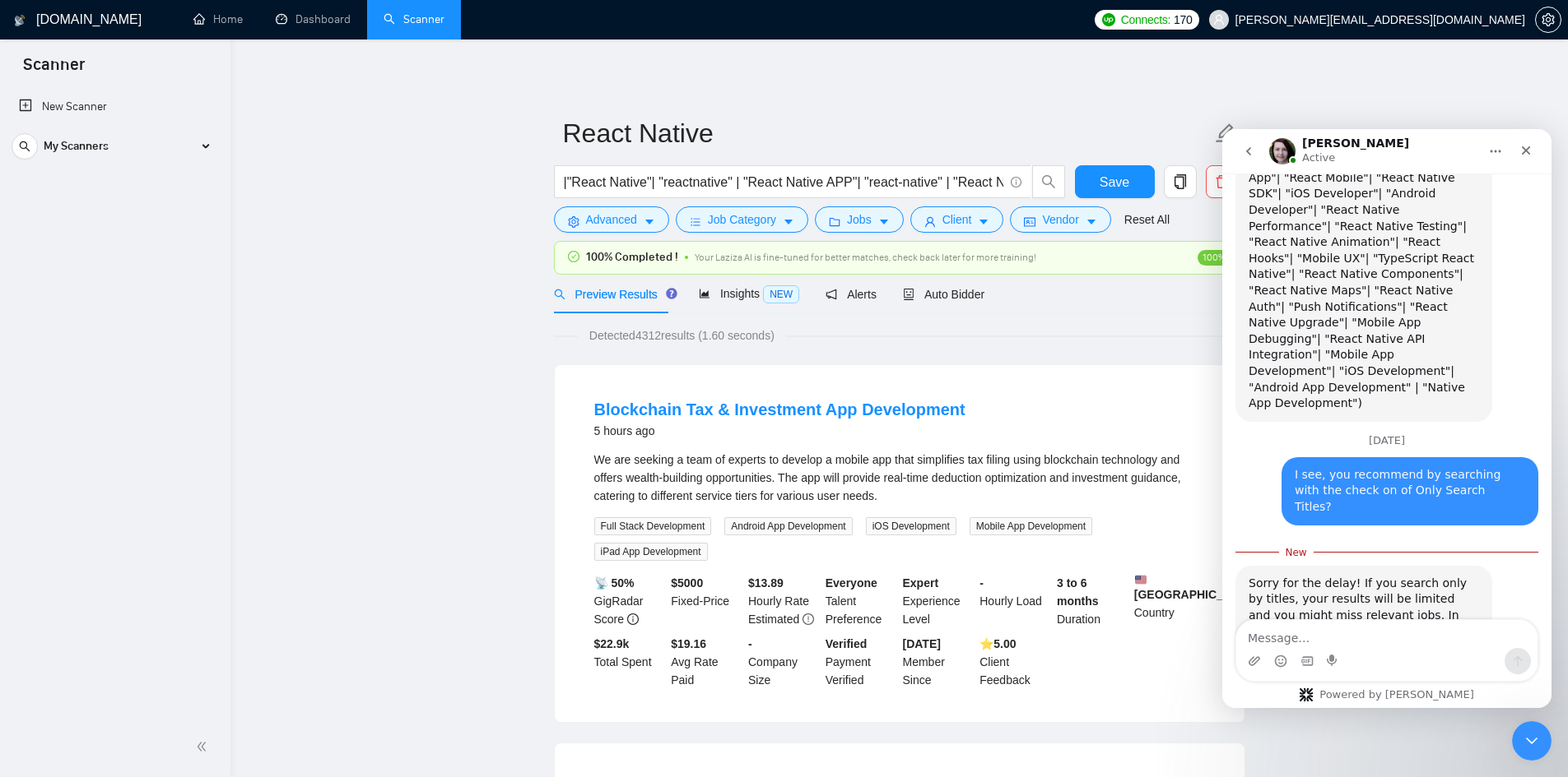
scroll to position [1891, 0]
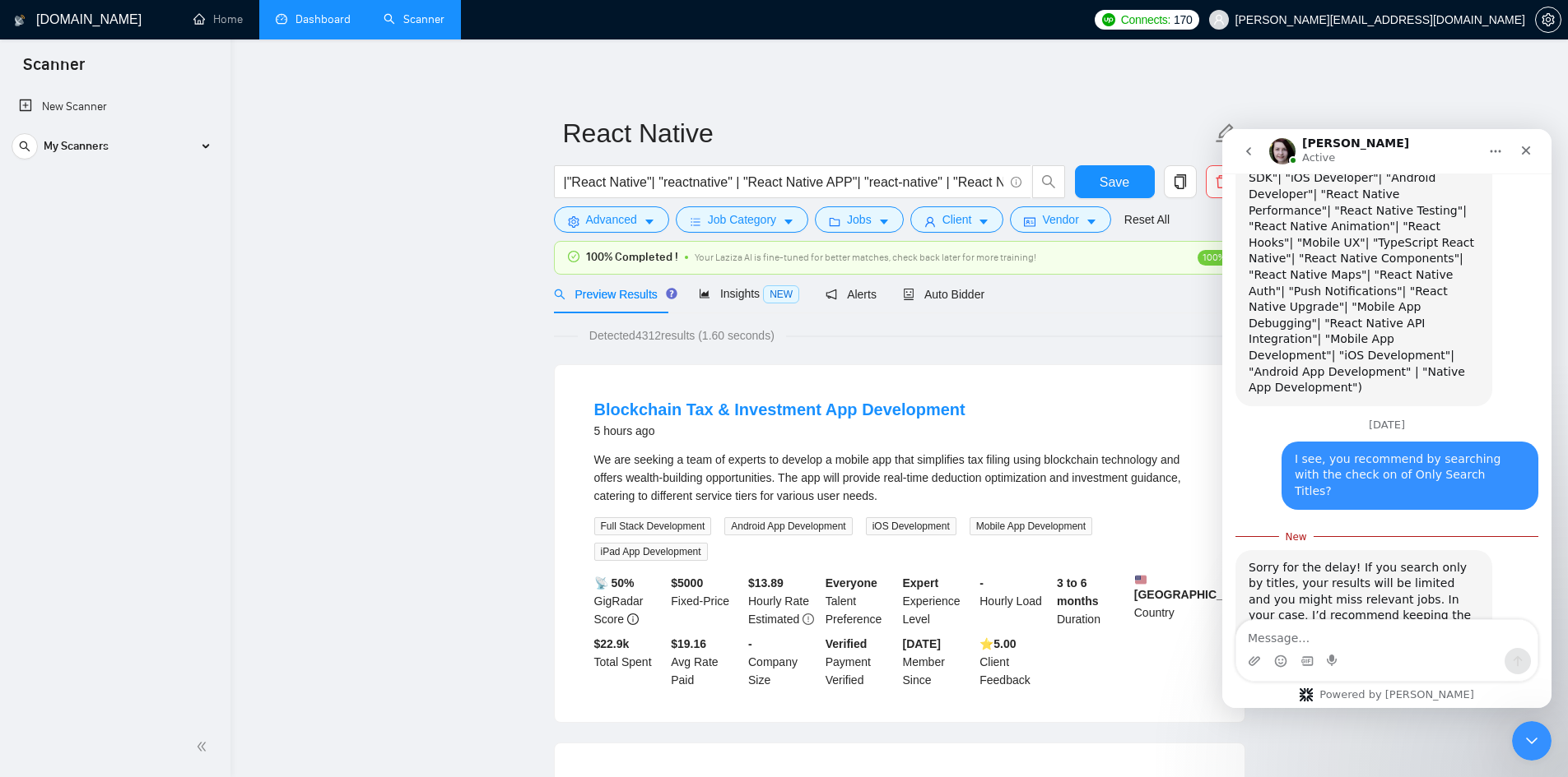
click at [291, 14] on link "Dashboard" at bounding box center [313, 19] width 75 height 14
